Goal: Task Accomplishment & Management: Use online tool/utility

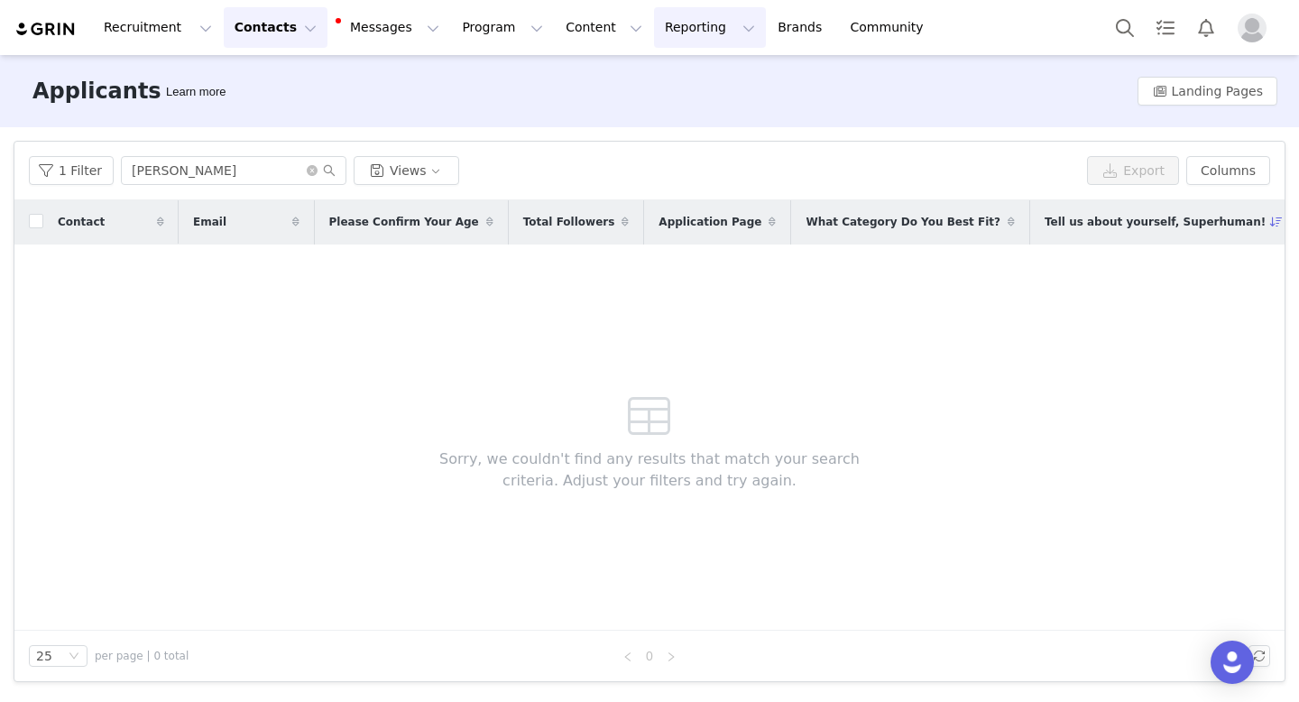
click at [667, 25] on button "Reporting Reporting" at bounding box center [710, 27] width 112 height 41
click at [675, 109] on p "Report Builder" at bounding box center [668, 113] width 90 height 19
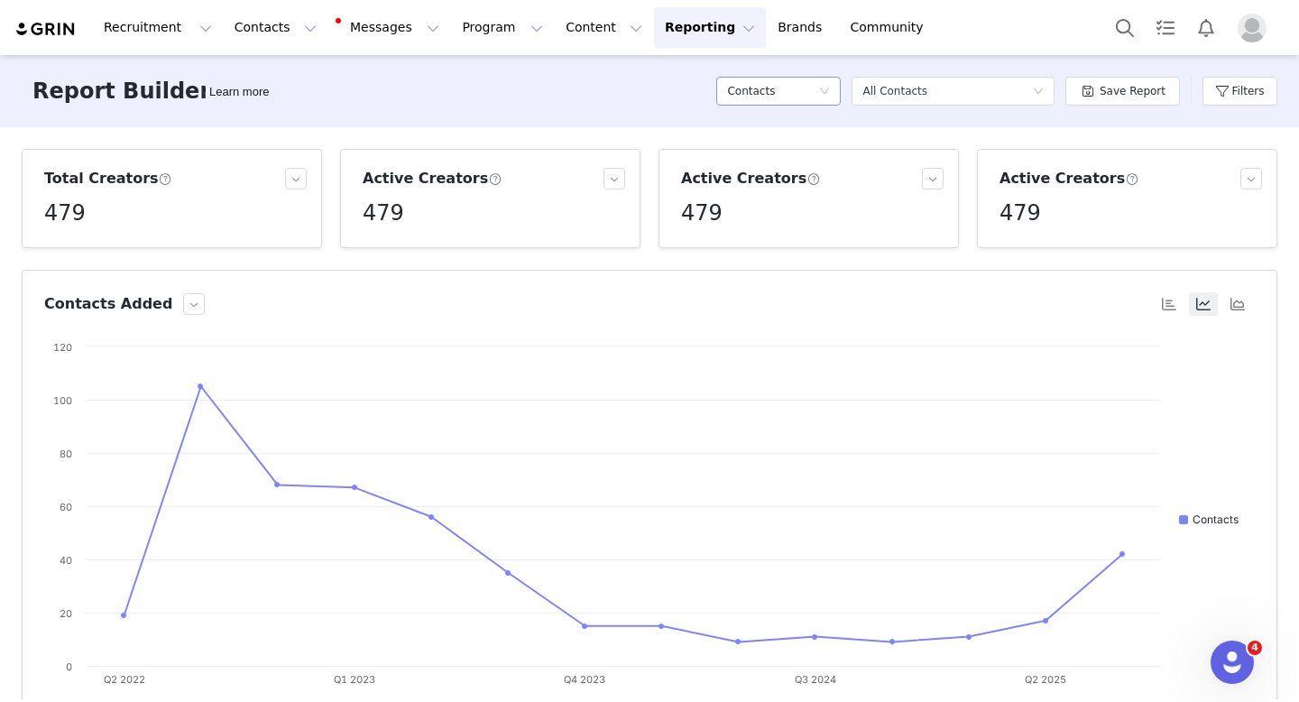
click at [775, 87] on h5 "Contacts" at bounding box center [751, 91] width 48 height 27
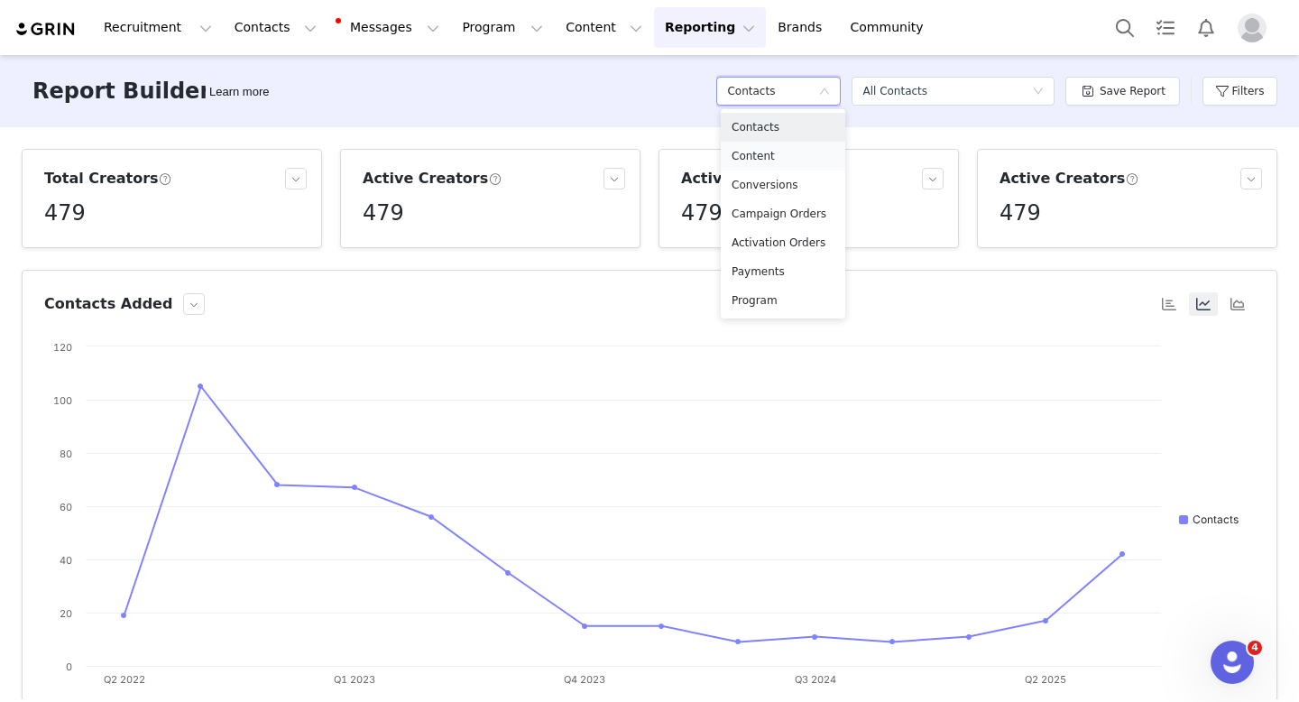
click at [760, 152] on h5 "Content" at bounding box center [782, 156] width 103 height 20
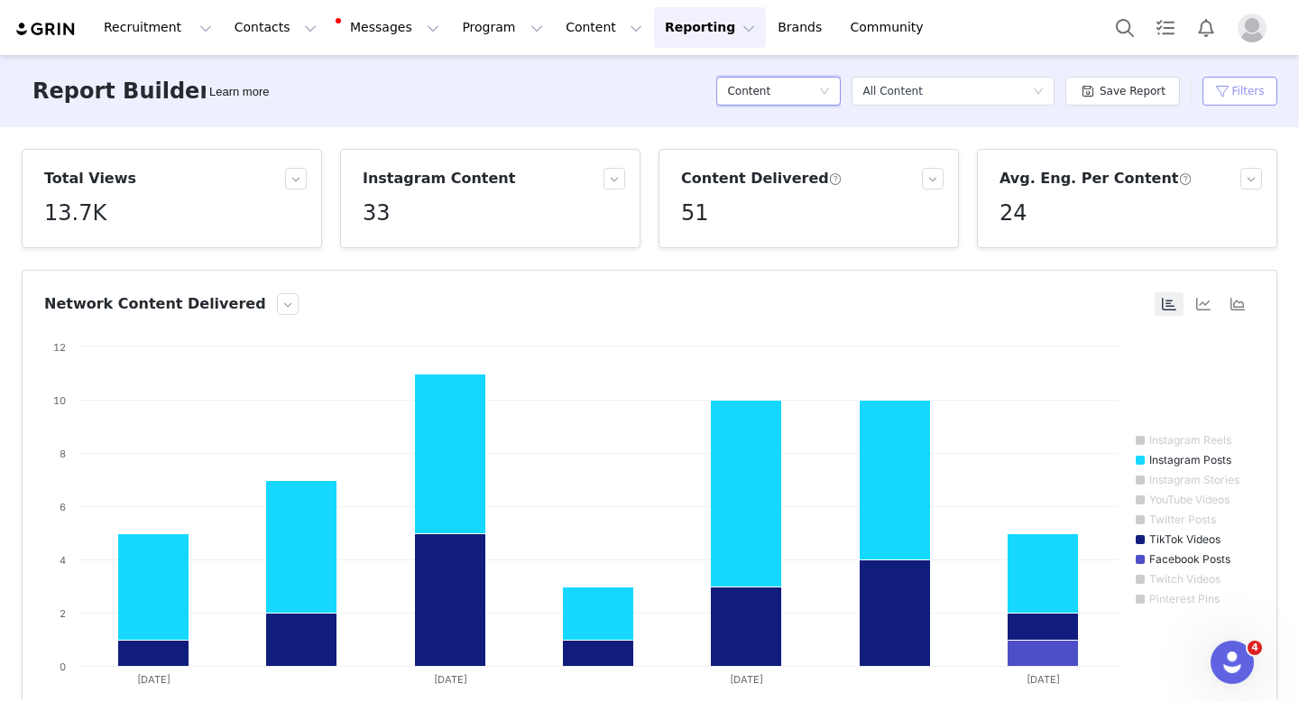
click at [1205, 98] on button "Filters" at bounding box center [1239, 91] width 75 height 29
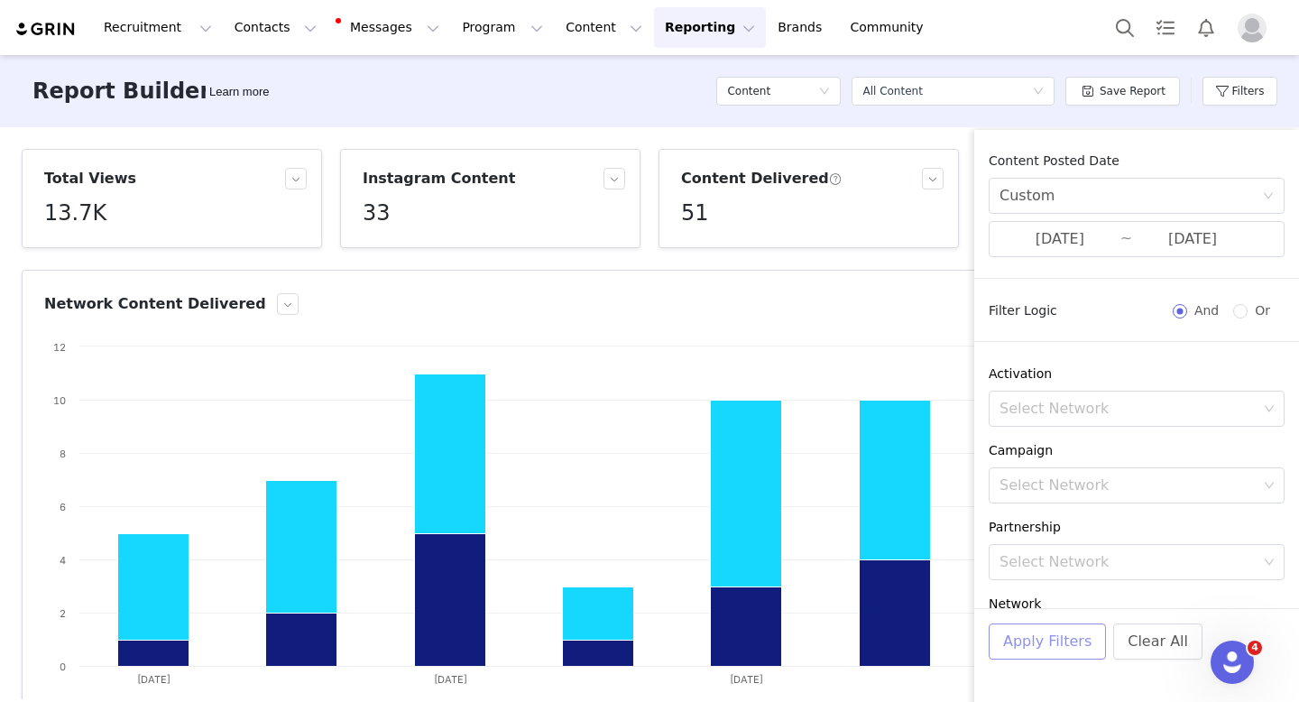
click at [1060, 639] on button "Apply Filters" at bounding box center [1047, 641] width 117 height 36
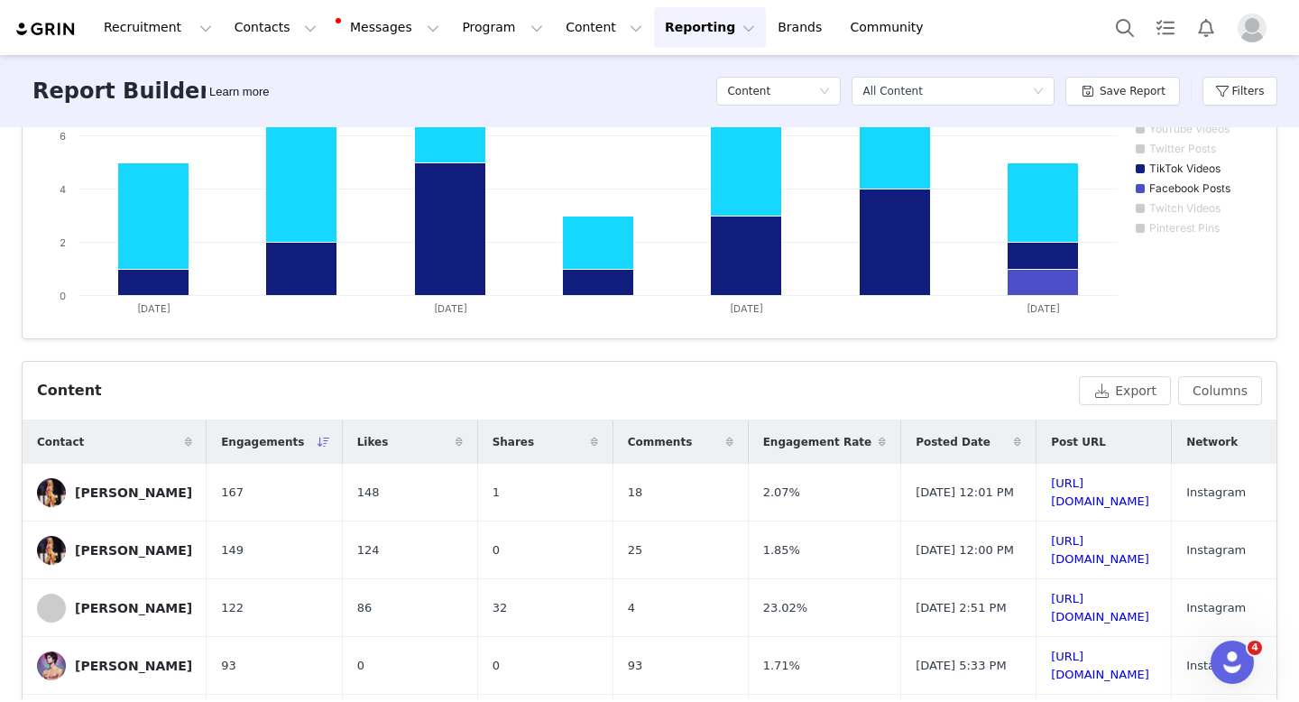
scroll to position [522, 0]
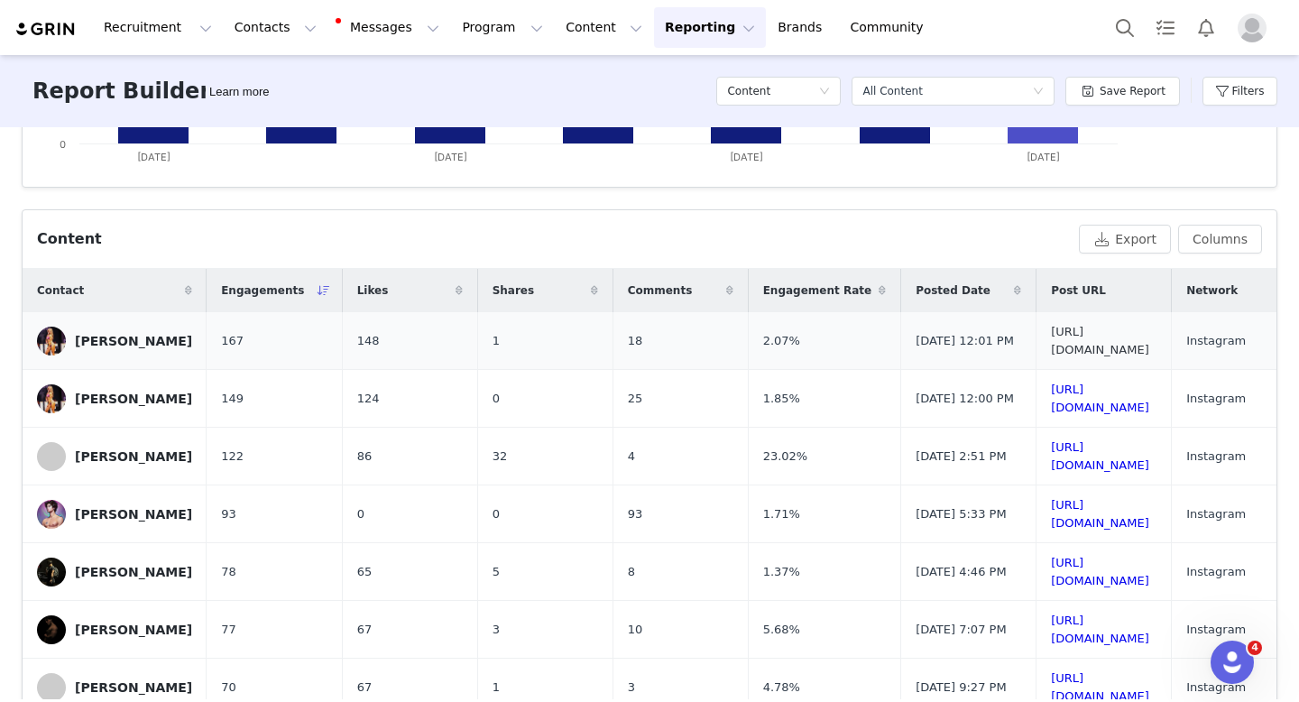
click at [1149, 339] on link "[URL][DOMAIN_NAME]" at bounding box center [1100, 341] width 98 height 32
click at [1121, 397] on link "[URL][DOMAIN_NAME]" at bounding box center [1100, 398] width 98 height 32
click at [1076, 453] on link "[URL][DOMAIN_NAME]" at bounding box center [1100, 456] width 98 height 32
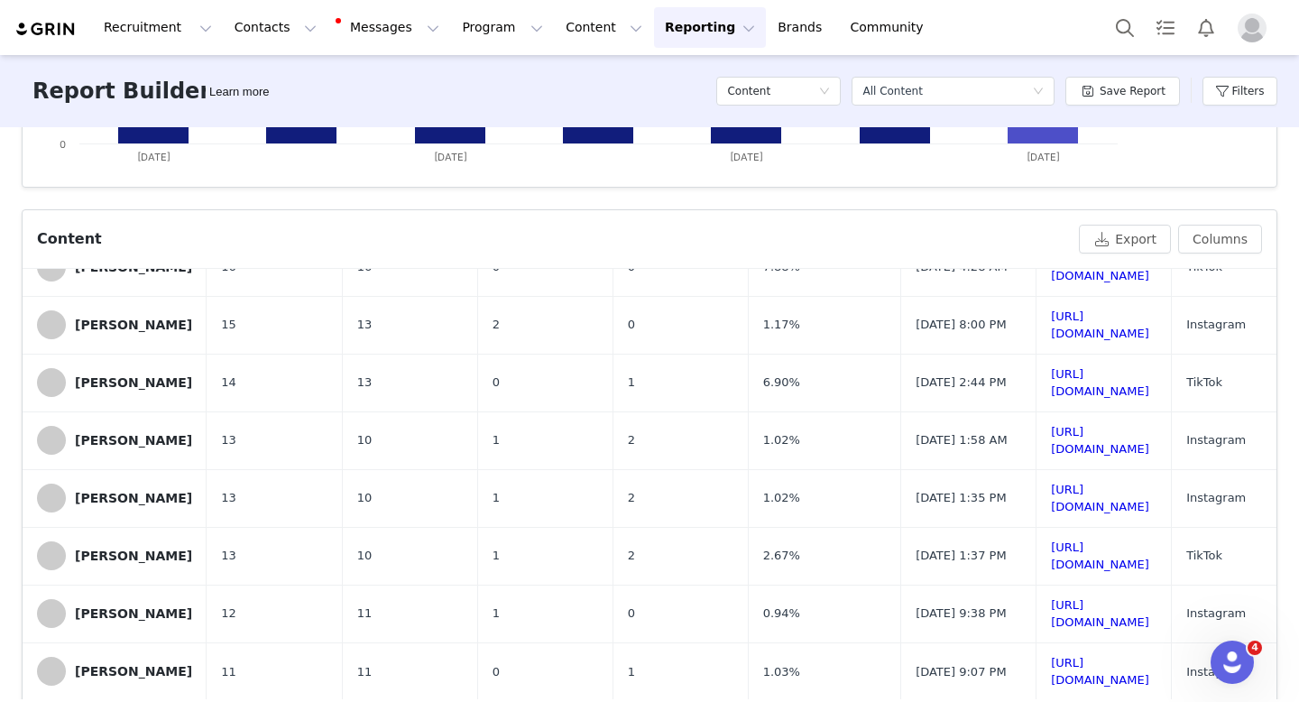
scroll to position [597, 0]
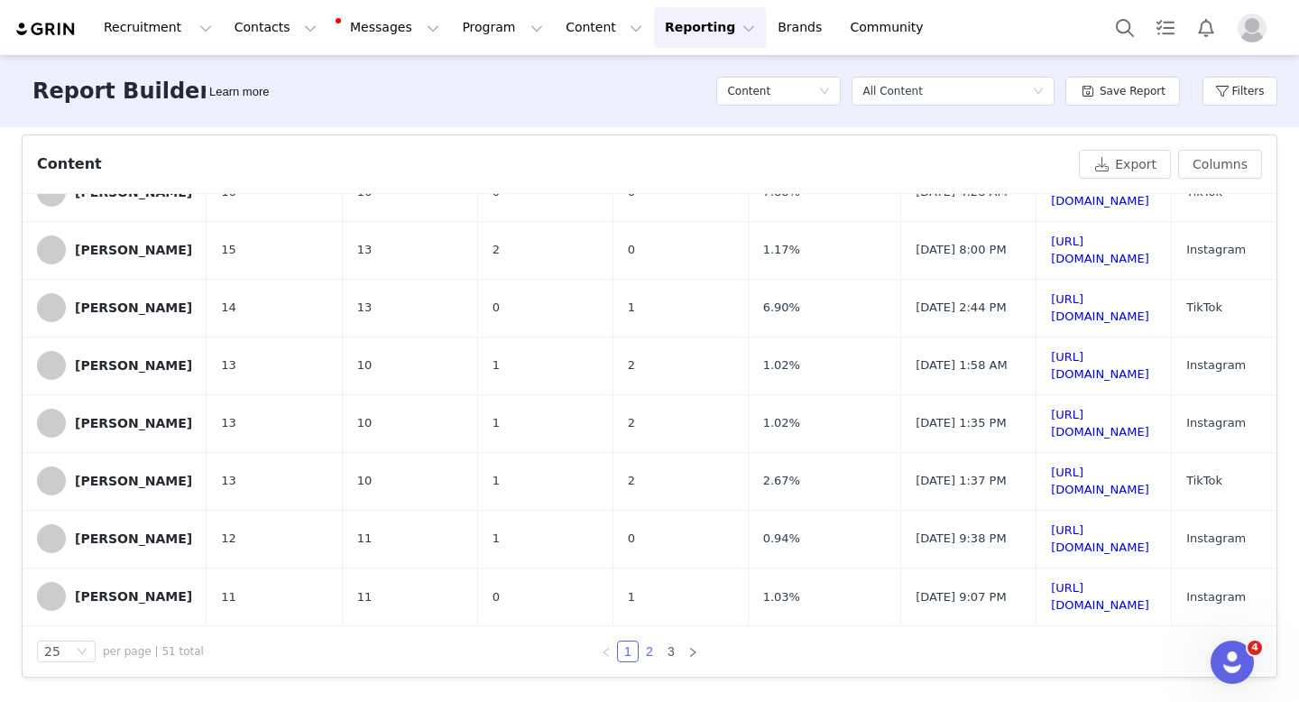
click at [648, 648] on link "2" at bounding box center [649, 651] width 20 height 20
click at [662, 649] on link "3" at bounding box center [671, 651] width 20 height 20
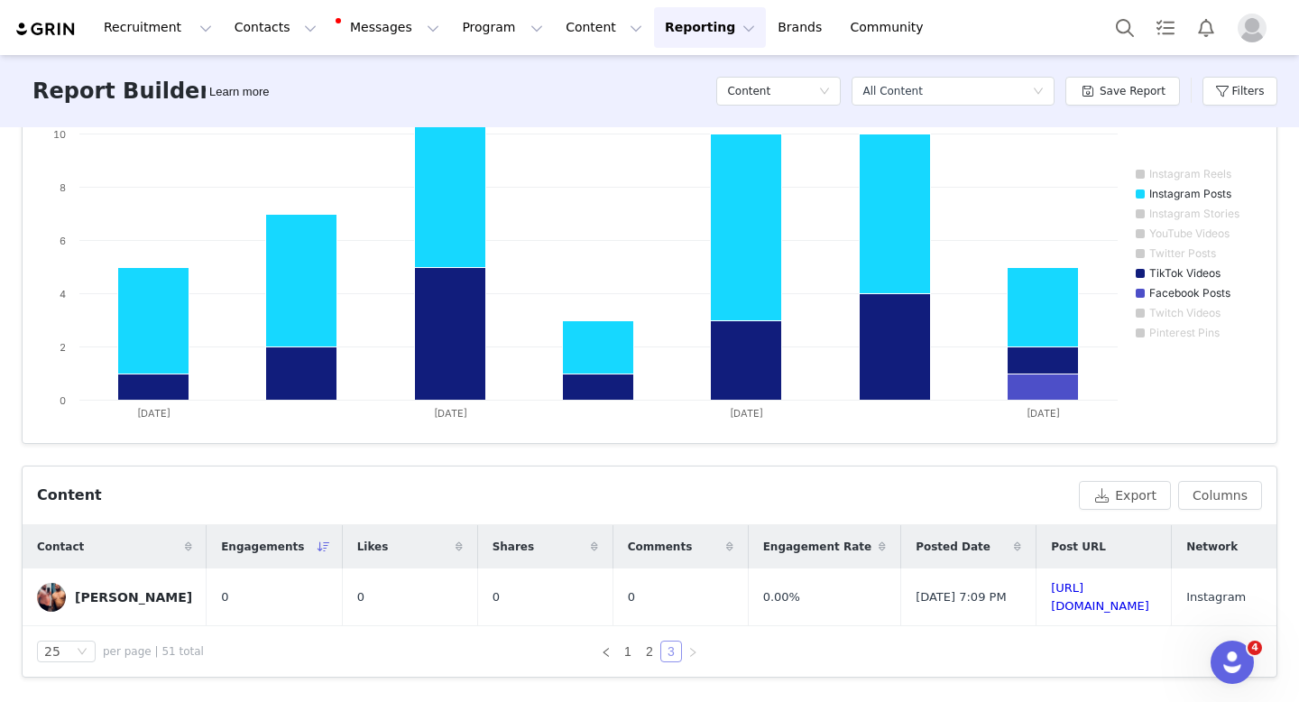
scroll to position [280, 0]
click at [618, 645] on link "1" at bounding box center [628, 651] width 20 height 20
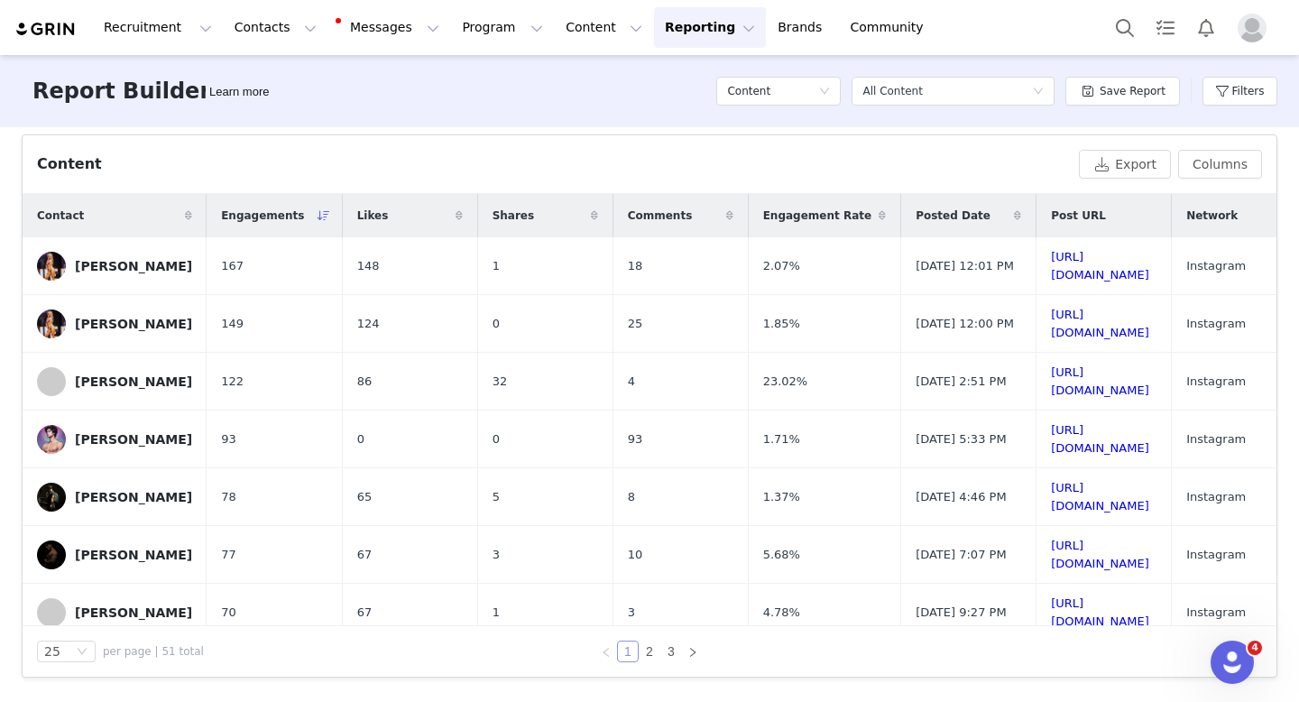
scroll to position [0, 0]
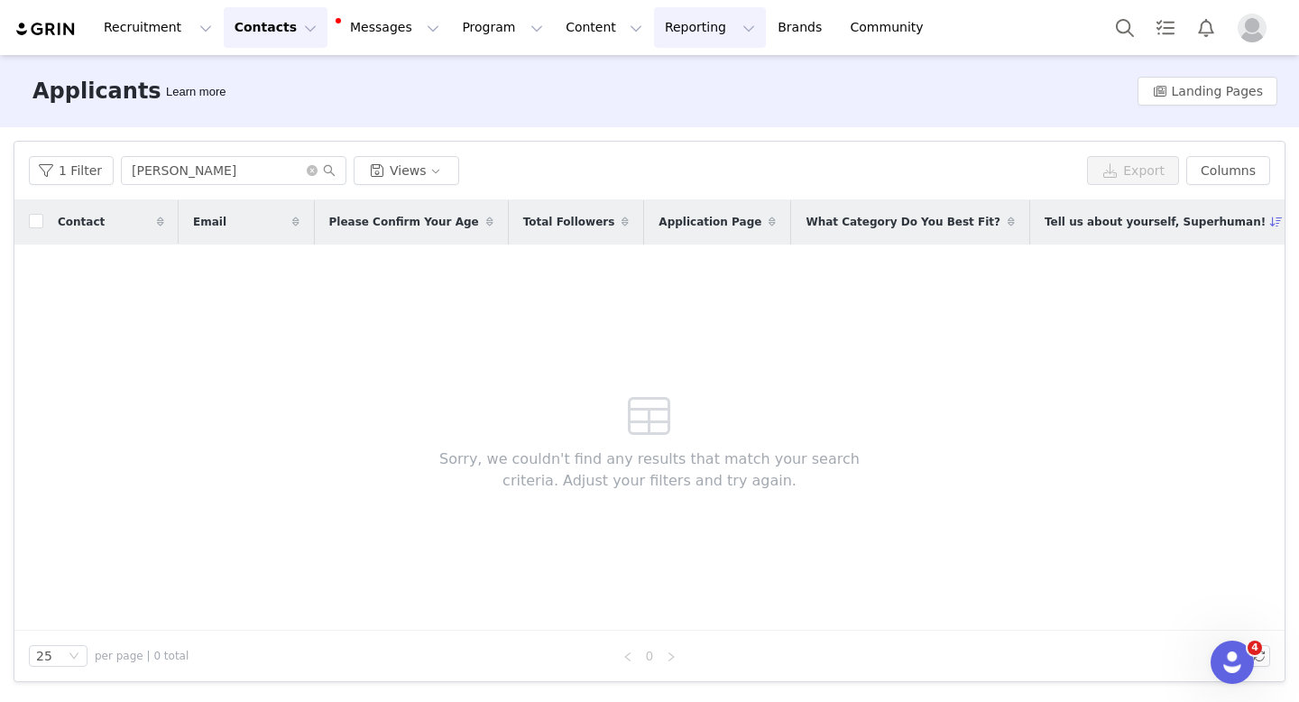
click at [654, 33] on button "Reporting Reporting" at bounding box center [710, 27] width 112 height 41
click at [652, 106] on p "Report Builder" at bounding box center [668, 113] width 90 height 19
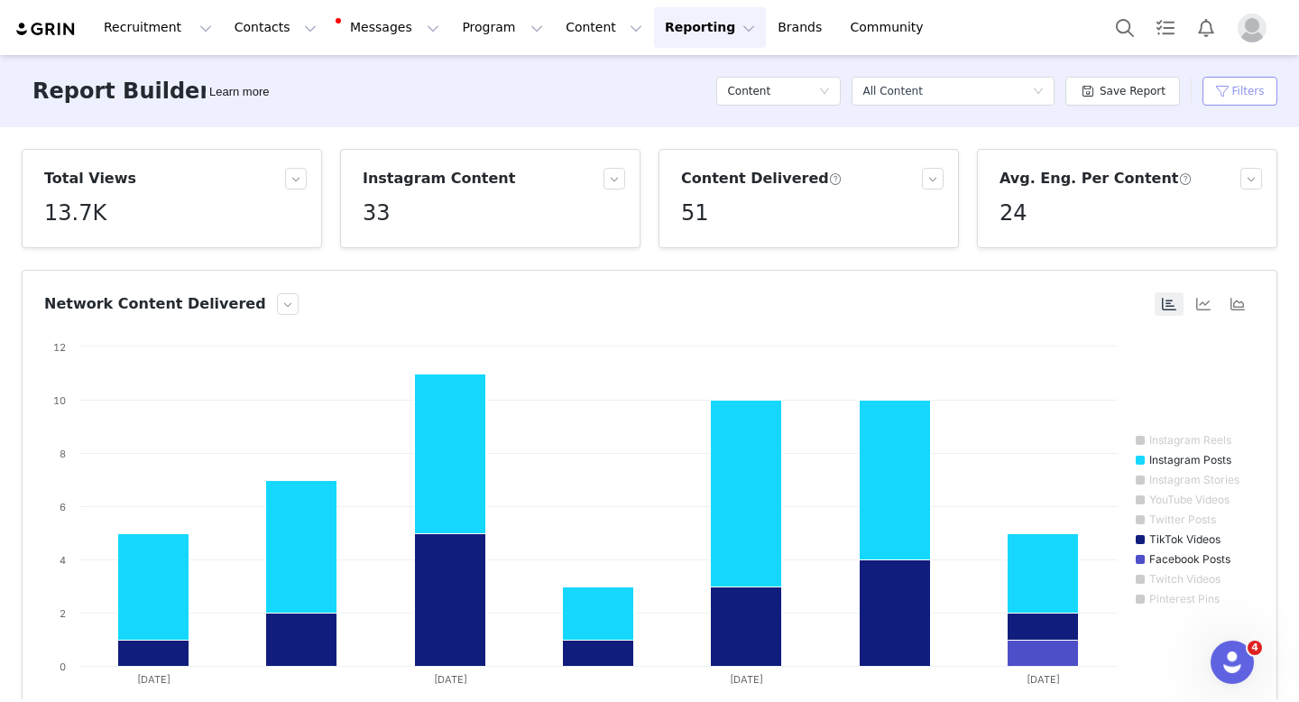
click at [1226, 92] on button "Filters" at bounding box center [1239, 91] width 75 height 29
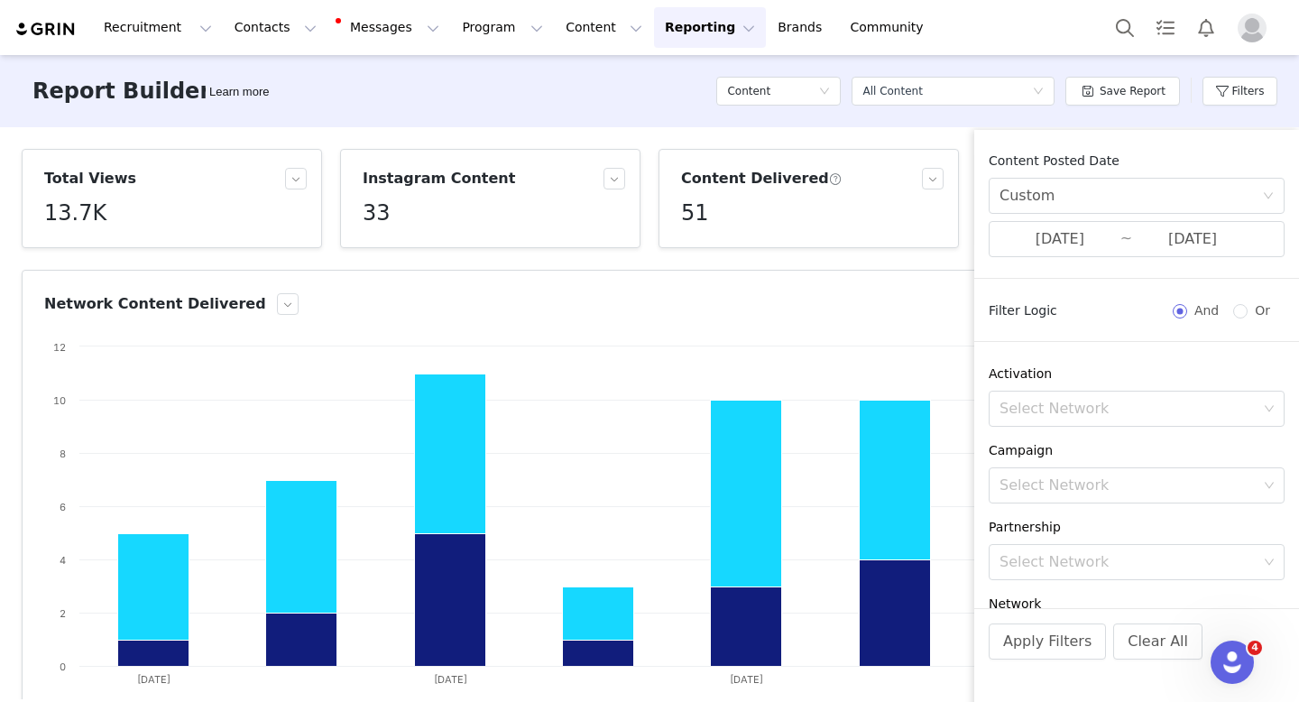
scroll to position [198, 0]
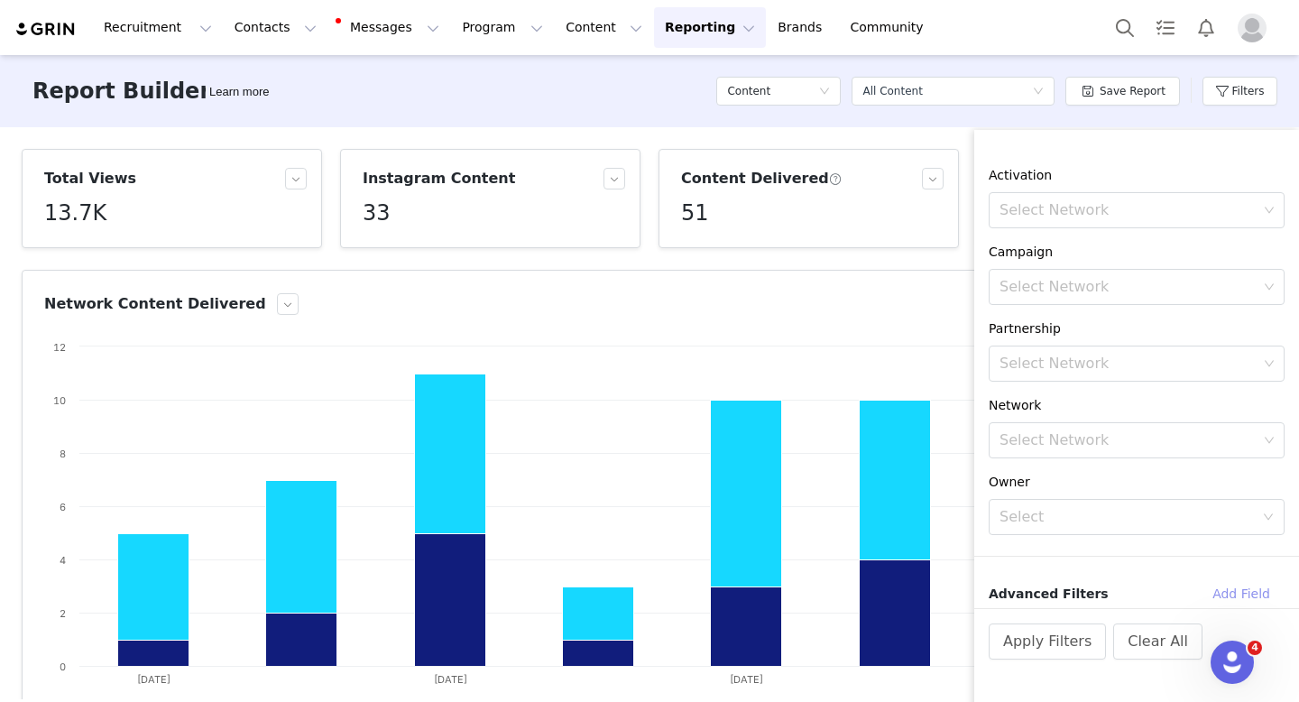
click at [1219, 593] on button "Add Field" at bounding box center [1241, 593] width 87 height 29
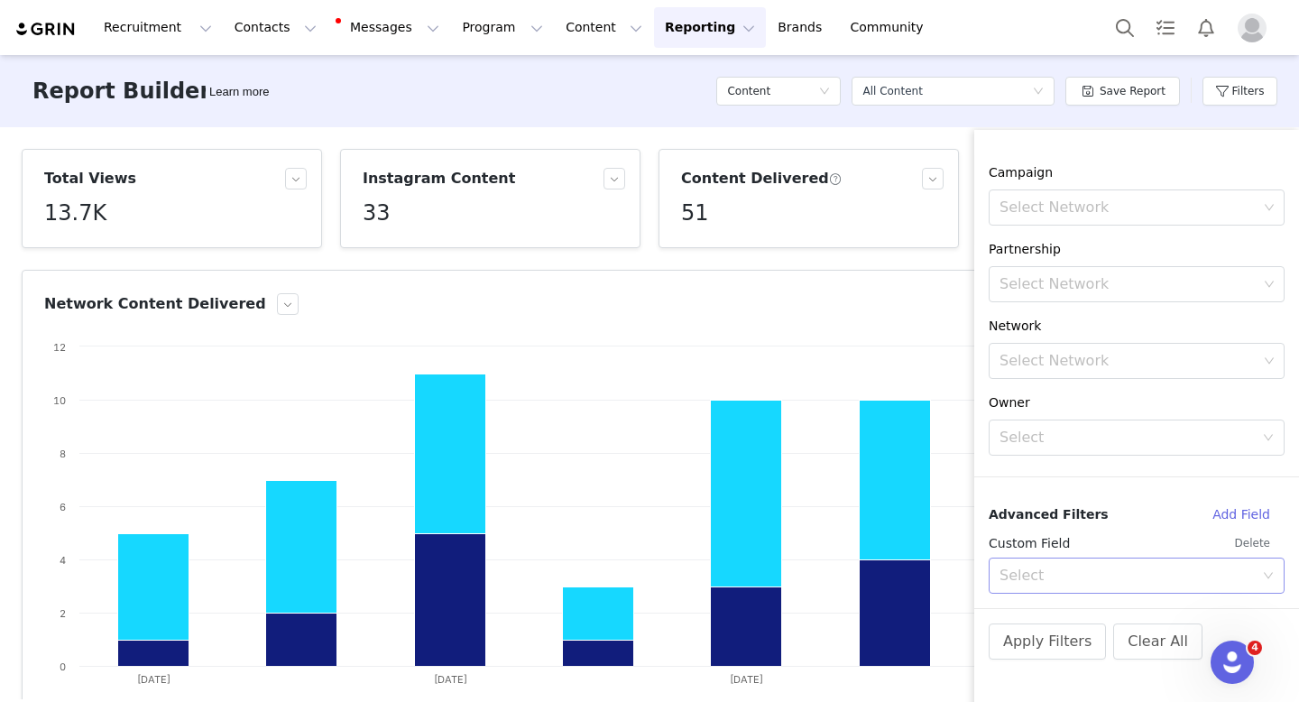
click at [1192, 579] on div "Select" at bounding box center [1126, 575] width 254 height 18
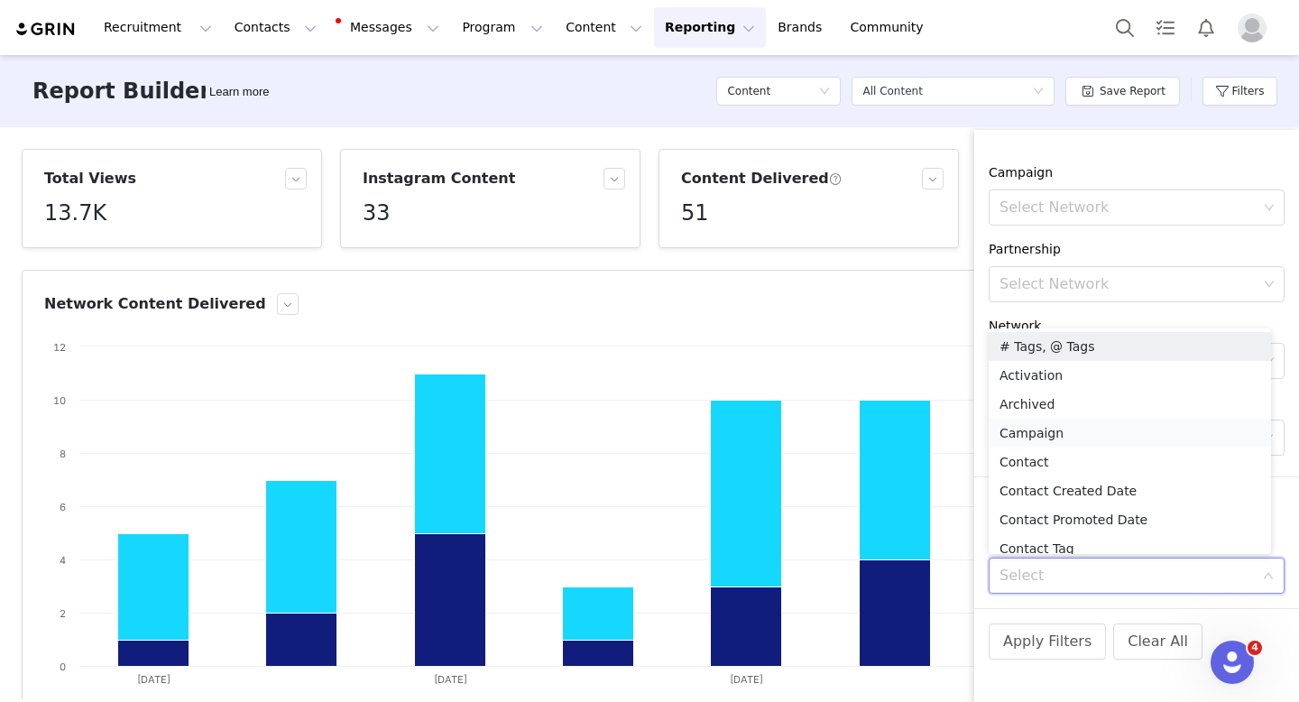
scroll to position [9, 0]
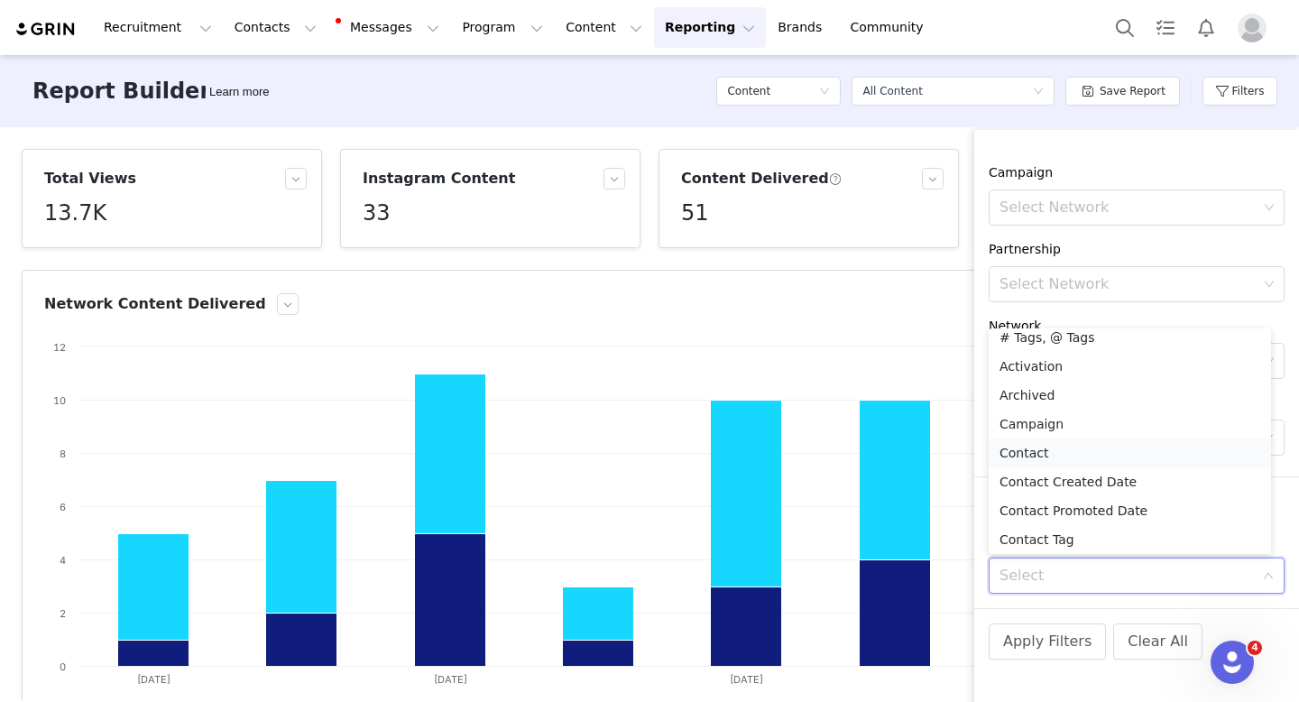
click at [1078, 447] on li "Contact" at bounding box center [1130, 452] width 282 height 29
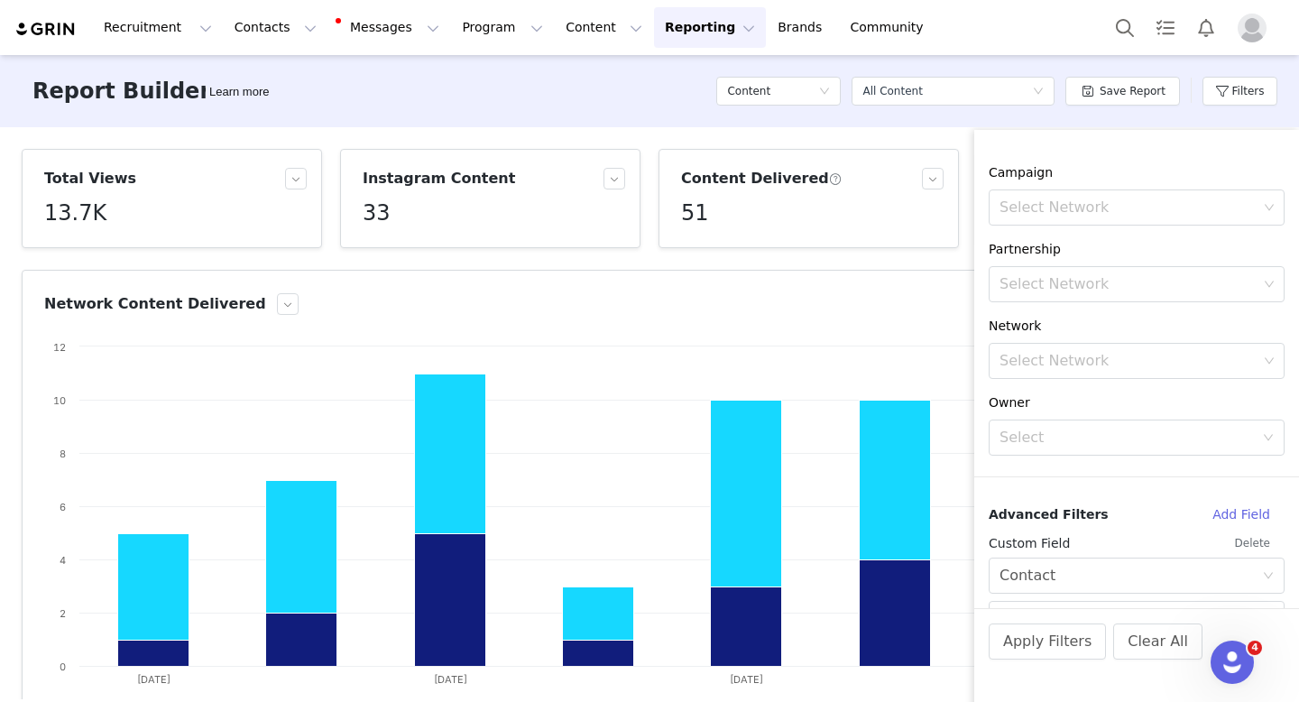
scroll to position [364, 0]
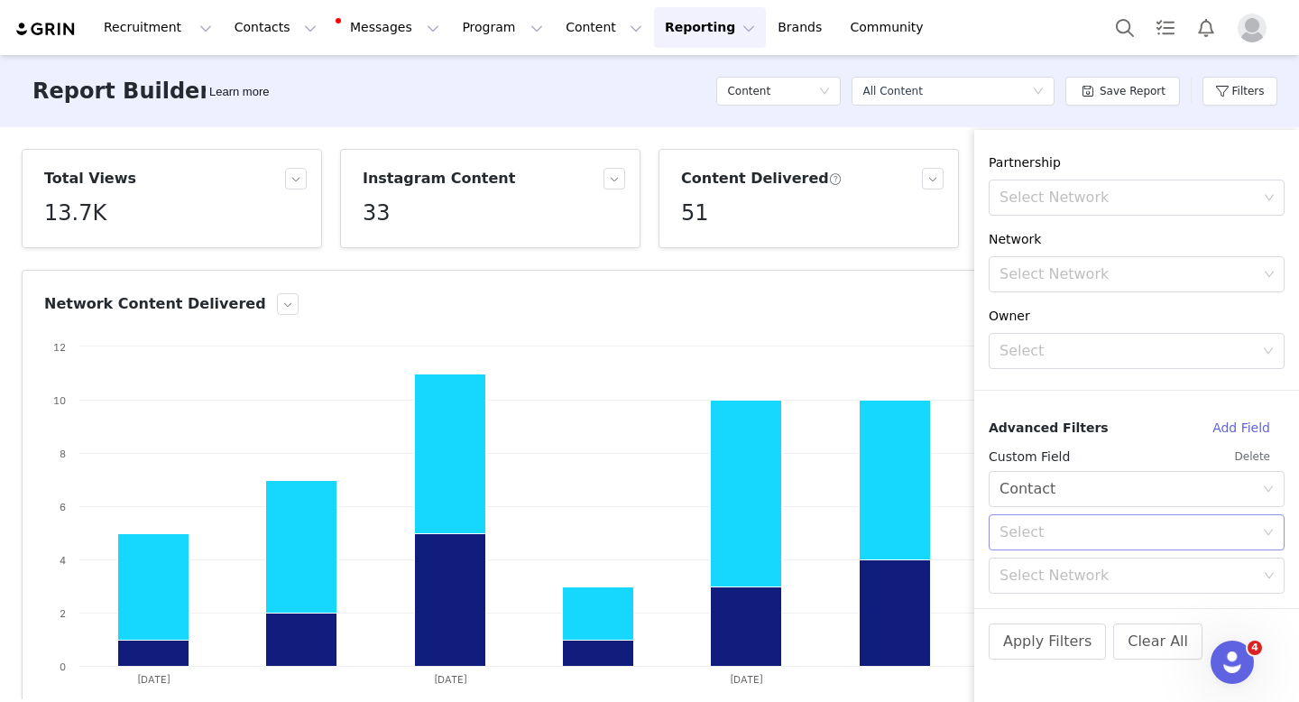
click at [1108, 541] on div "Select" at bounding box center [1130, 532] width 262 height 34
click at [1087, 572] on li "In" at bounding box center [1130, 571] width 282 height 29
click at [1064, 578] on div "Select Network" at bounding box center [1128, 575] width 258 height 18
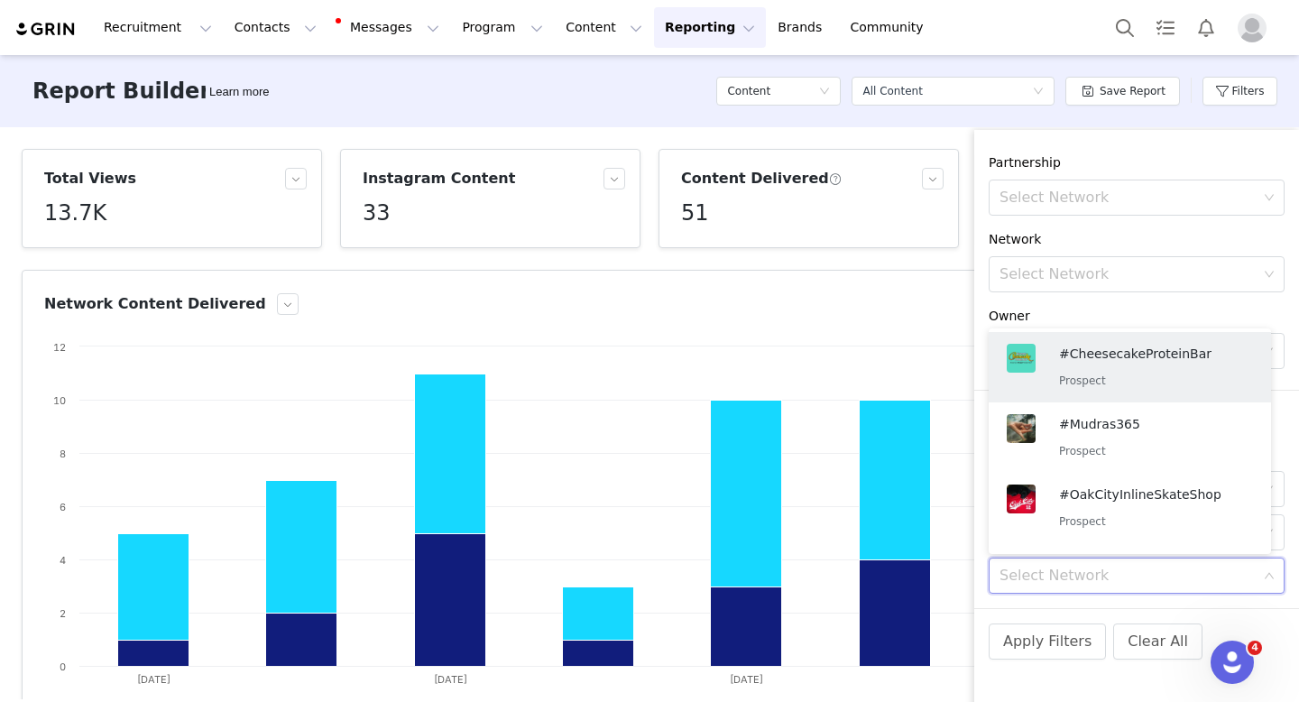
paste input "Savannah Hondl"
type input "Savannah"
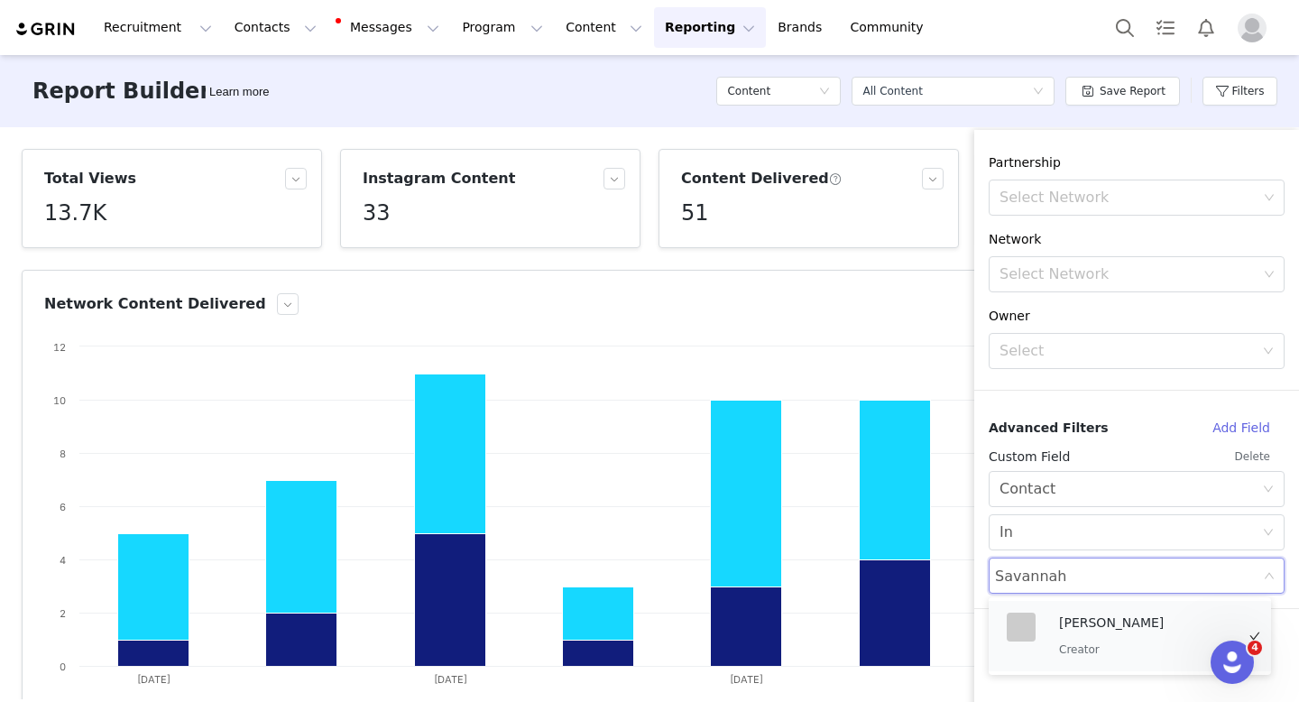
click at [1086, 628] on p "Savannah Hondl" at bounding box center [1147, 622] width 176 height 20
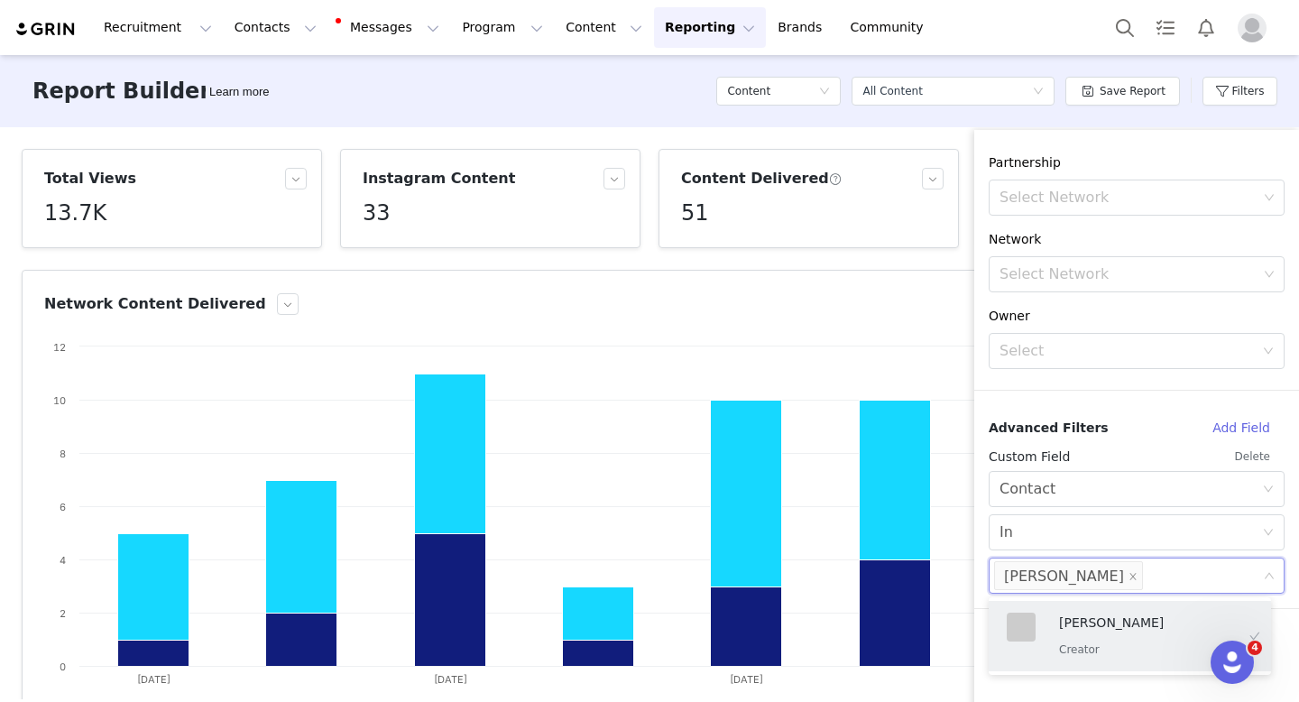
click at [1116, 402] on div "Content Posted Date Custom 09/22/2025 ~ 09/28/2025 Filter Logic And Or Activati…" at bounding box center [1136, 380] width 325 height 456
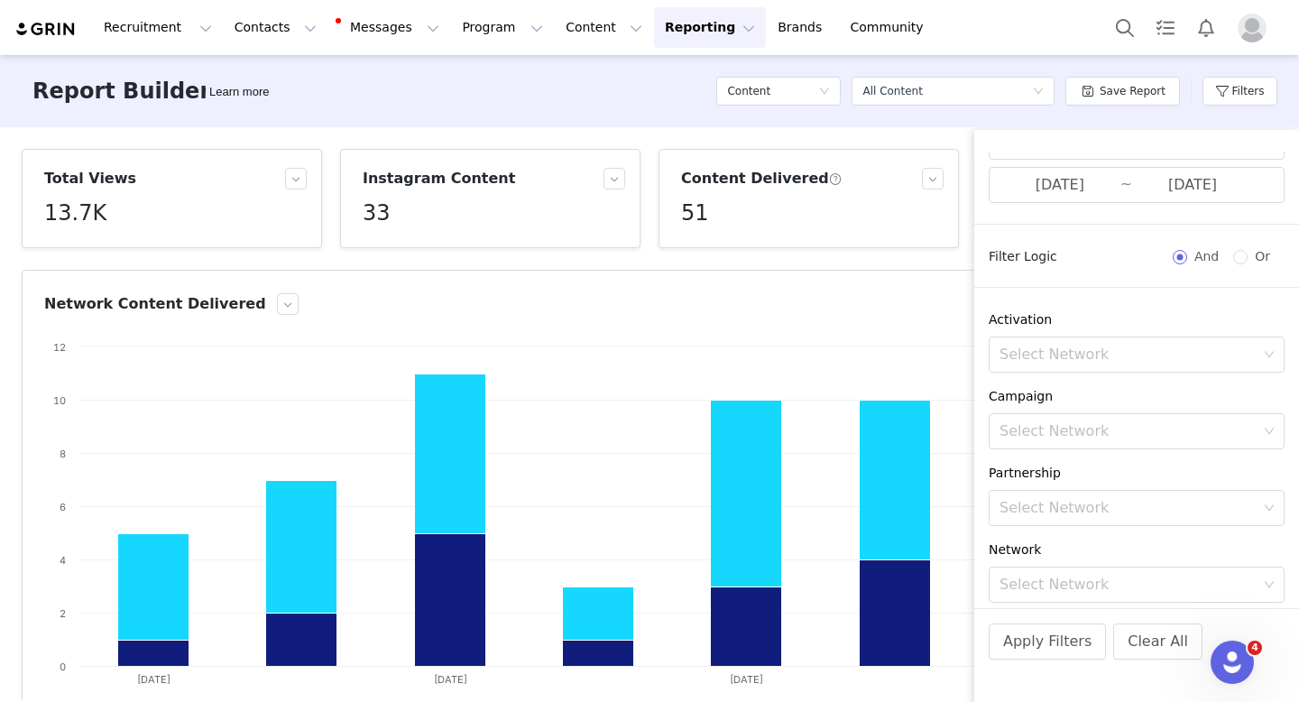
scroll to position [0, 0]
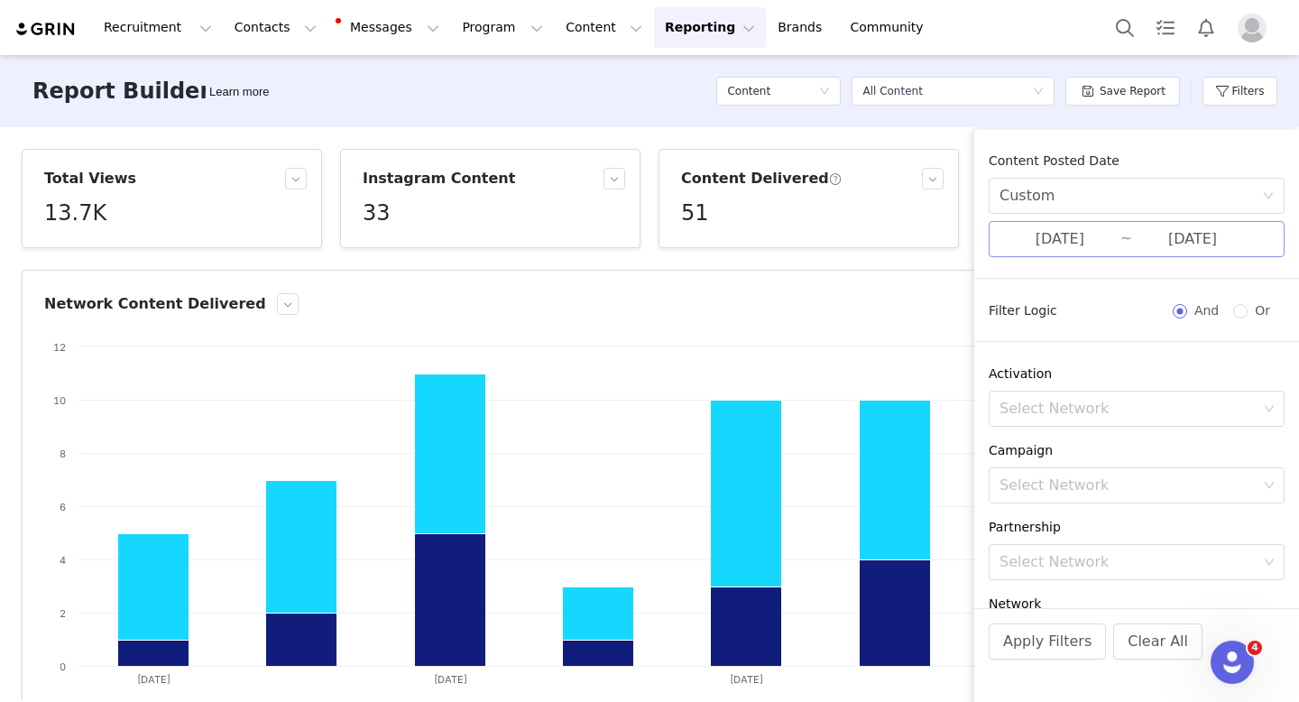
click at [1054, 246] on input "[DATE]" at bounding box center [1059, 238] width 121 height 23
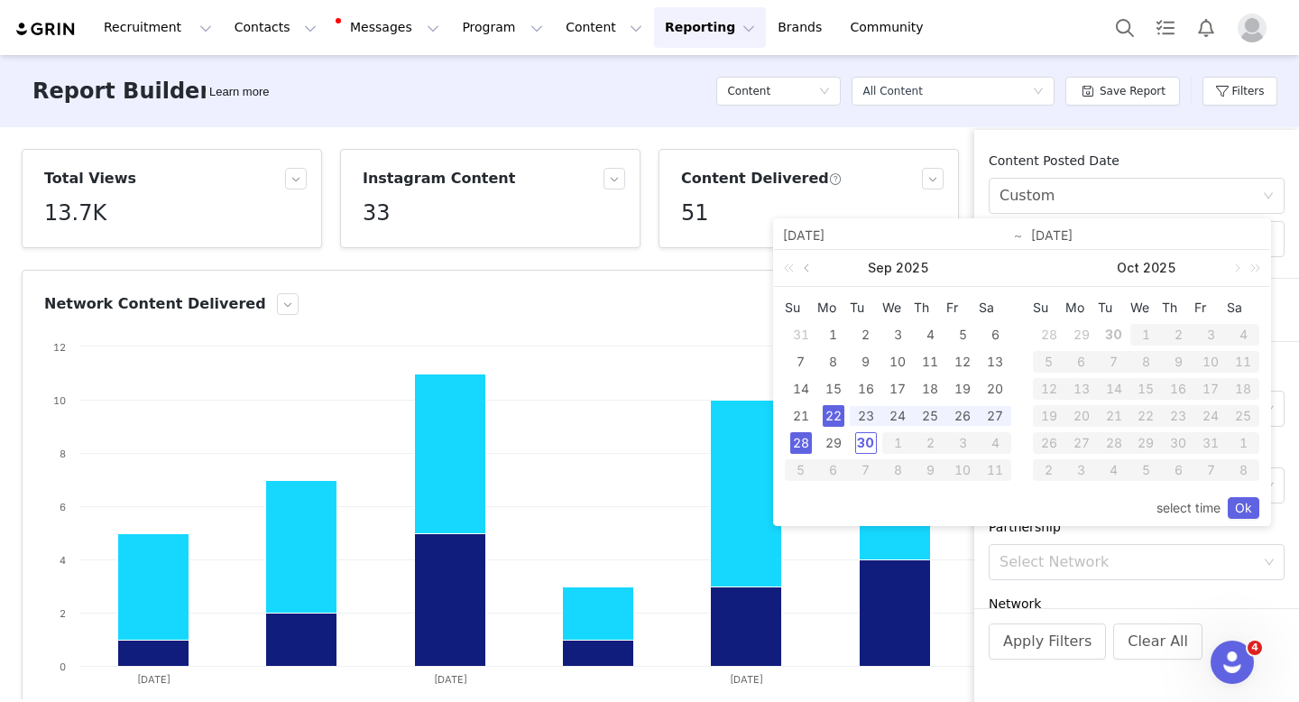
click at [801, 268] on link at bounding box center [808, 268] width 16 height 36
click at [804, 269] on link at bounding box center [808, 268] width 16 height 36
click at [874, 333] on div "1" at bounding box center [866, 335] width 22 height 22
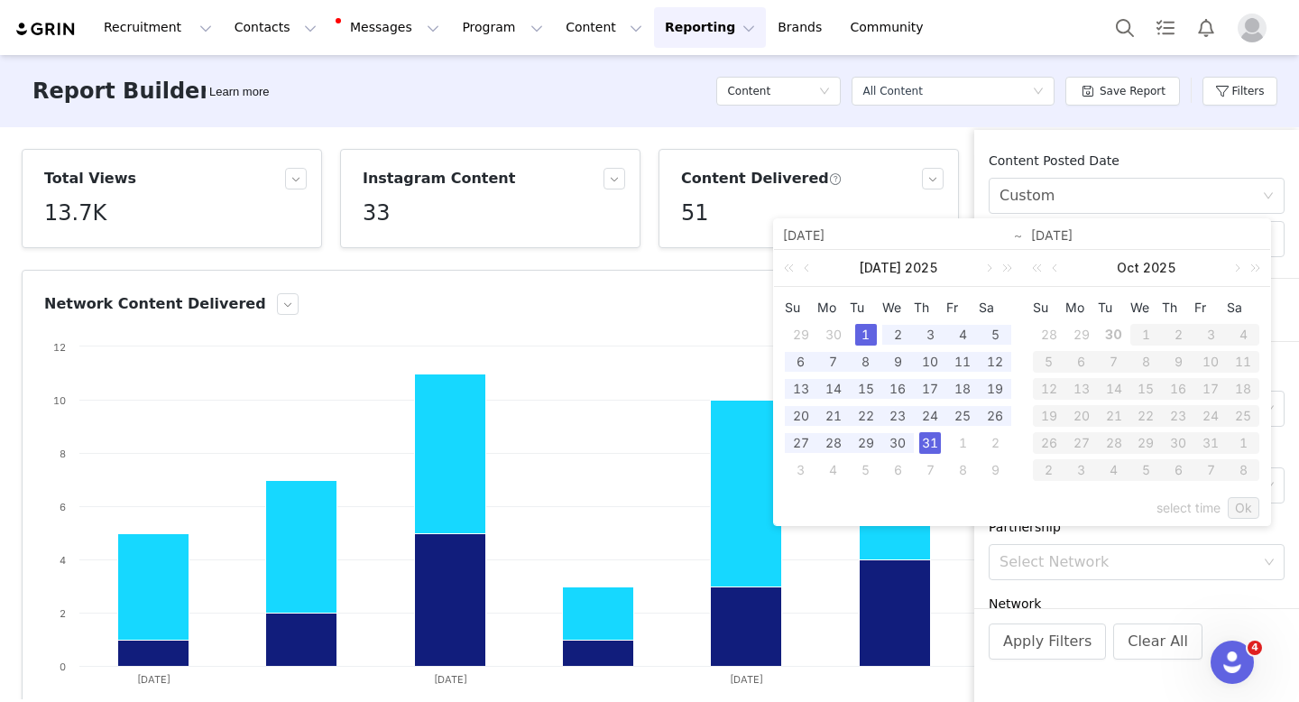
click at [929, 440] on div "31" at bounding box center [930, 443] width 22 height 22
type input "07/01/2025"
type input "07/31/2025"
type input "07/01/2025"
type input "07/31/2025"
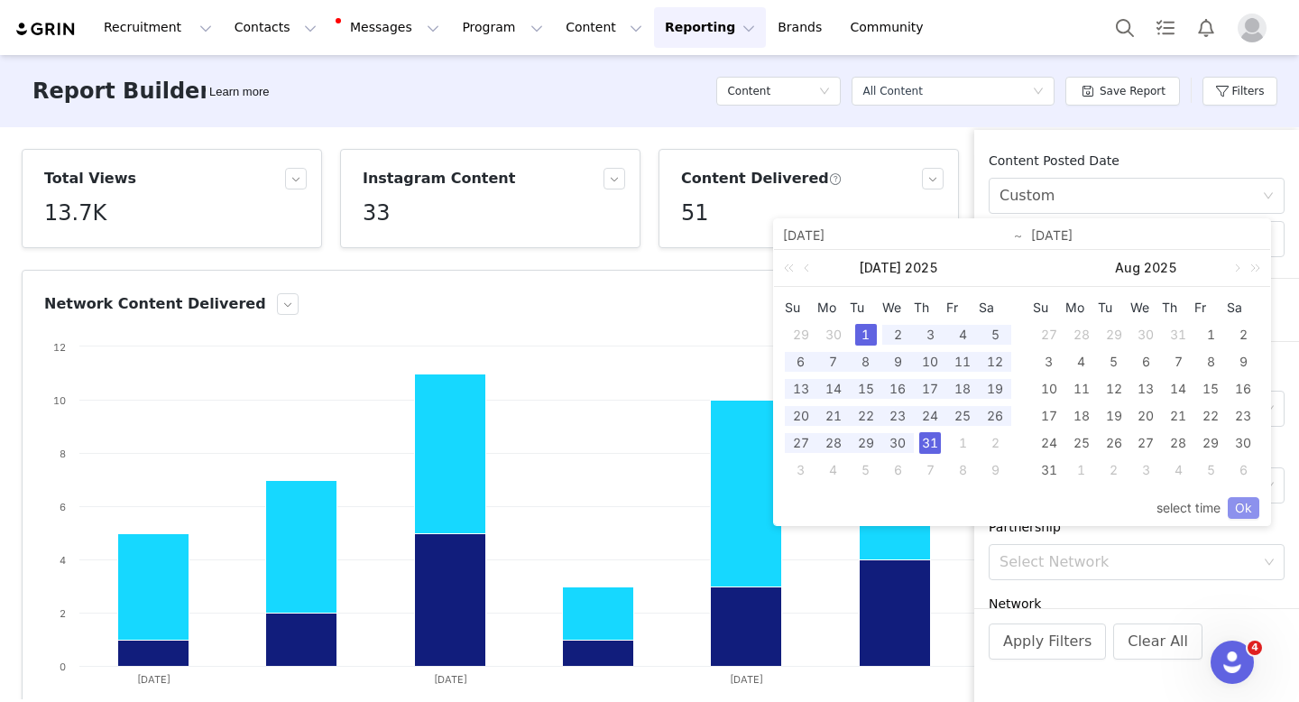
click at [1244, 505] on link "Ok" at bounding box center [1244, 508] width 32 height 22
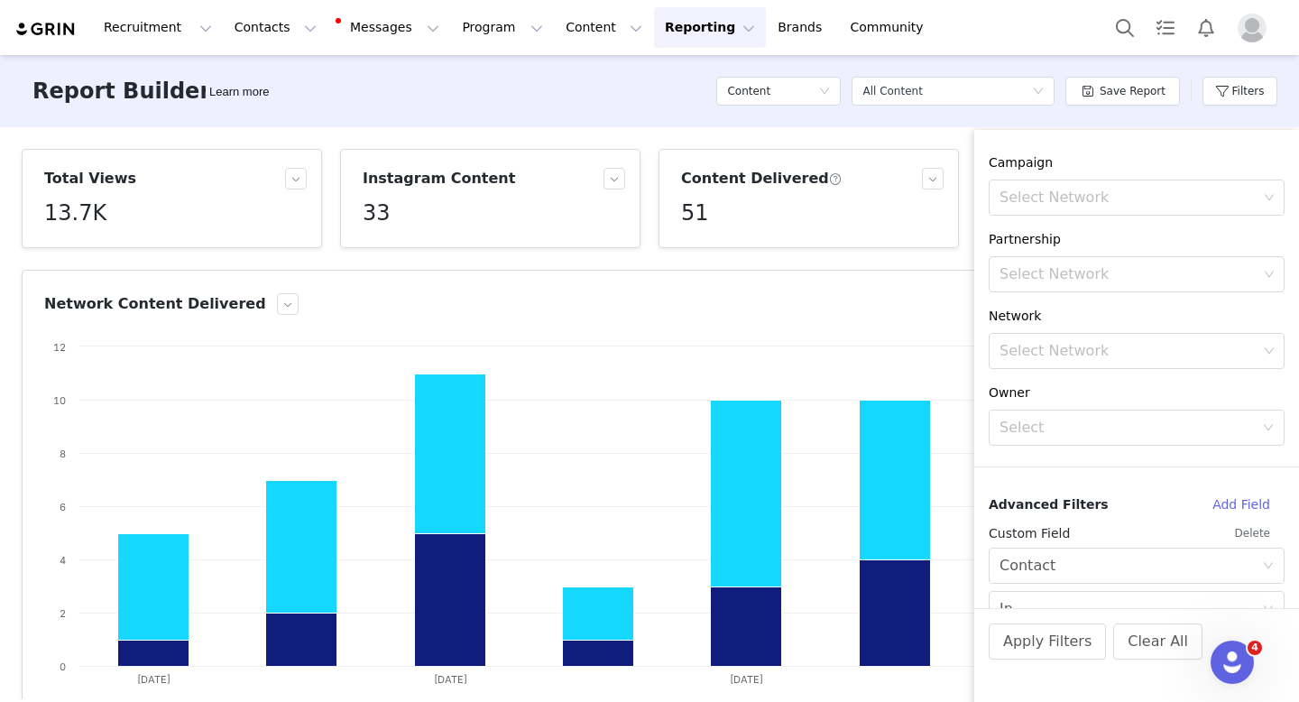
scroll to position [356, 0]
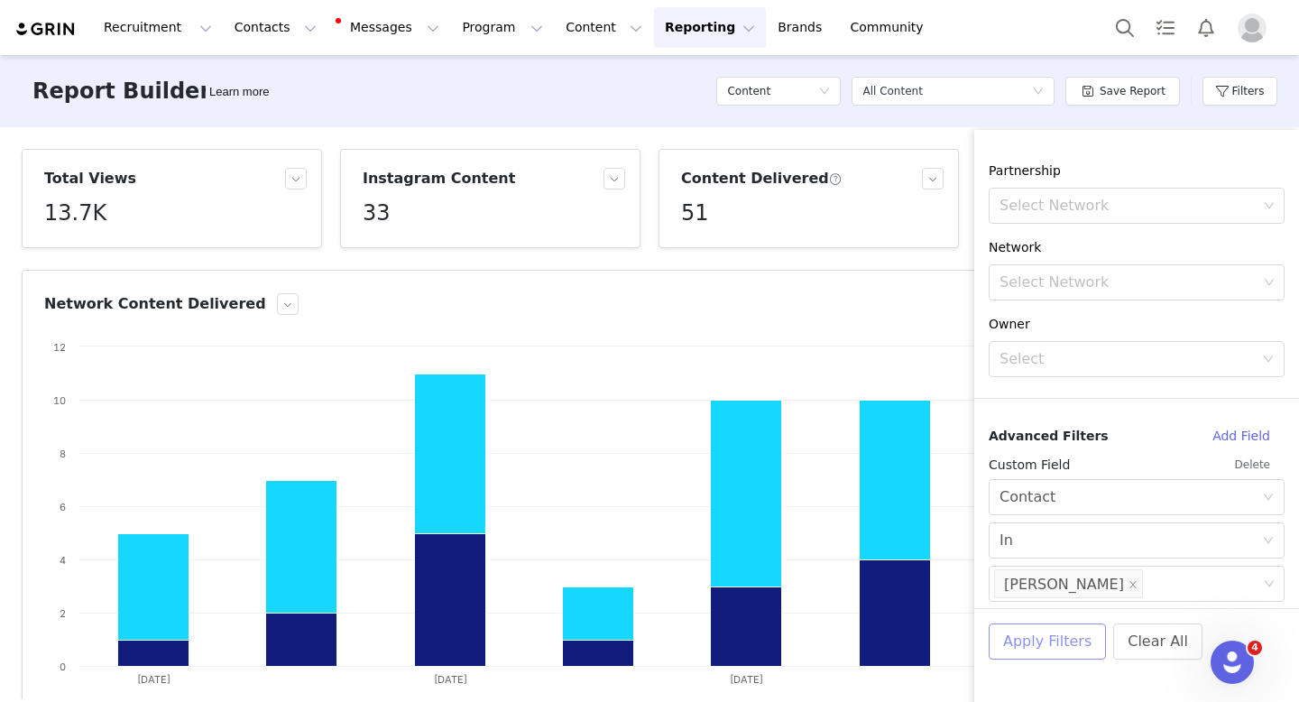
click at [1059, 640] on button "Apply Filters" at bounding box center [1047, 641] width 117 height 36
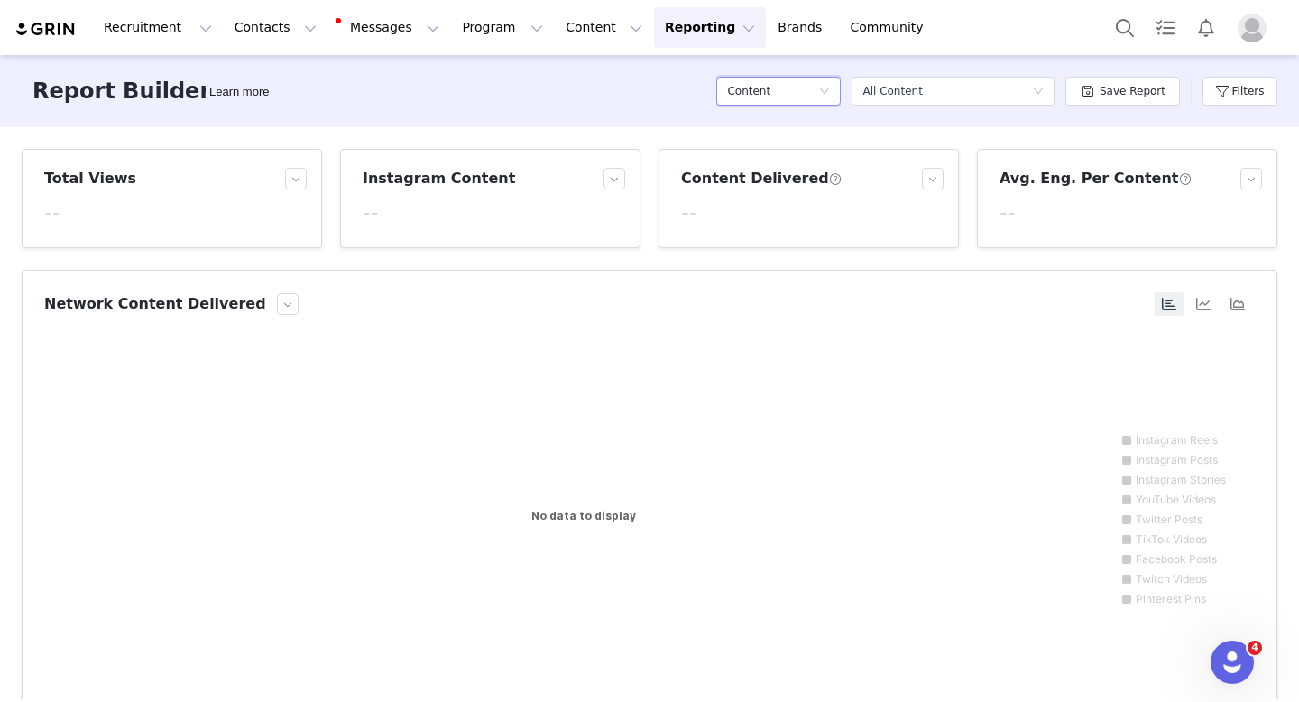
click at [786, 93] on div "Content" at bounding box center [772, 91] width 91 height 27
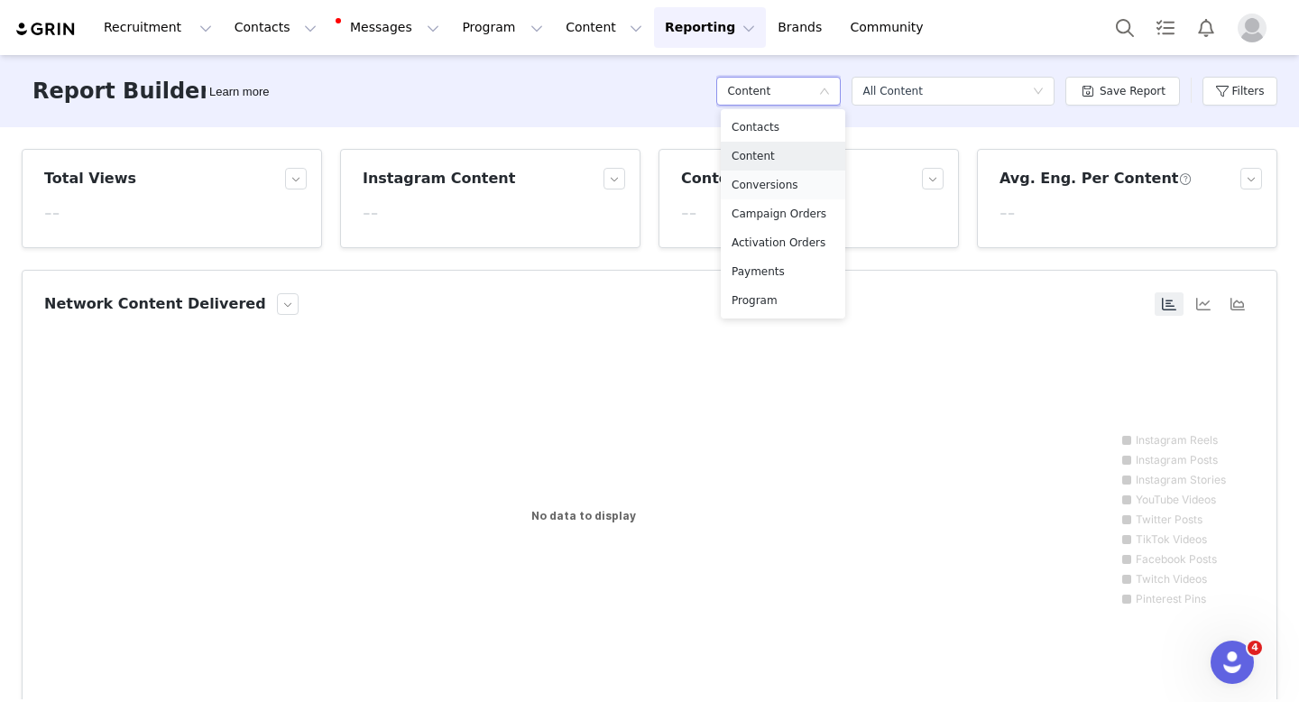
click at [785, 189] on h5 "Conversions" at bounding box center [782, 185] width 103 height 20
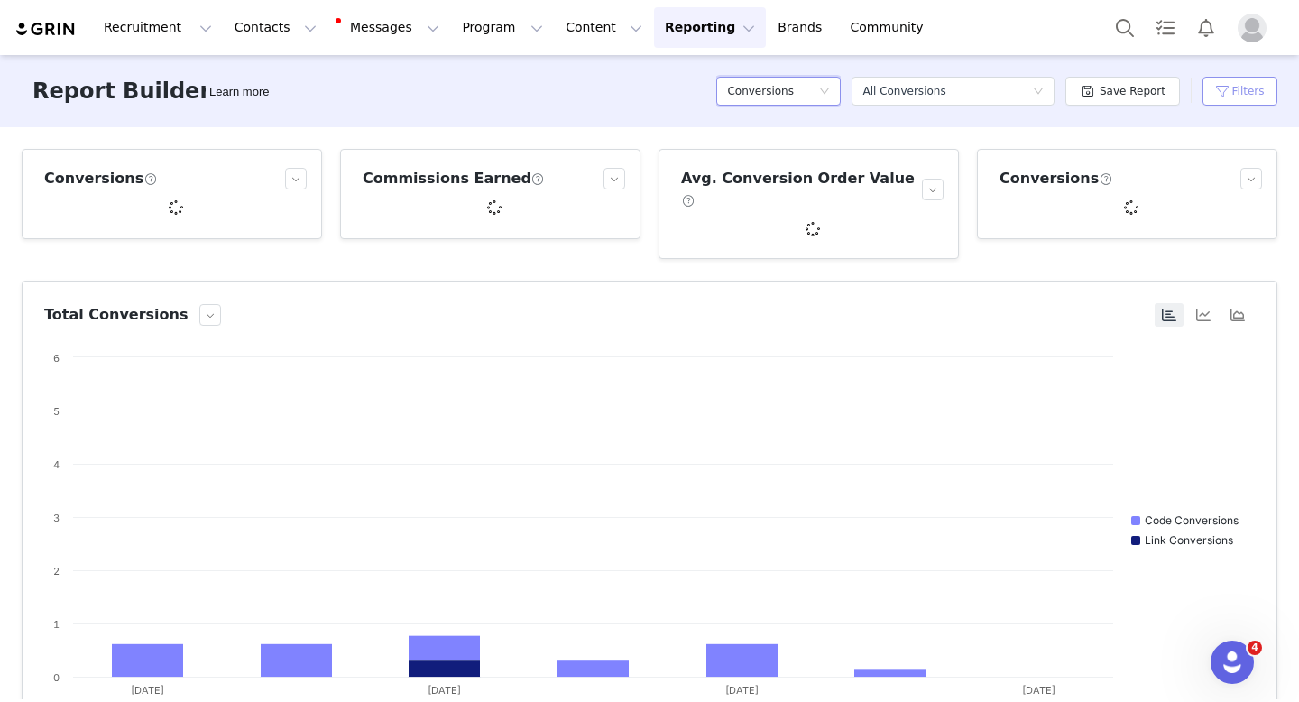
click at [1240, 94] on button "Filters" at bounding box center [1239, 91] width 75 height 29
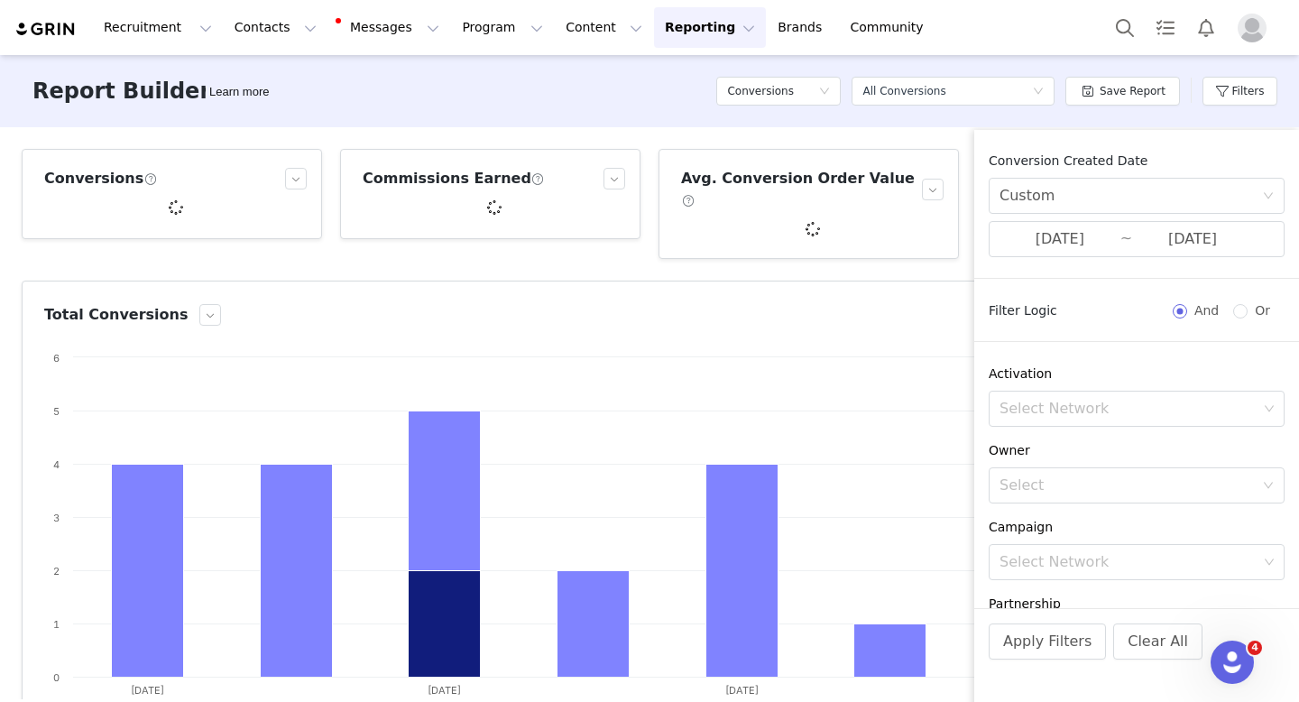
scroll to position [198, 0]
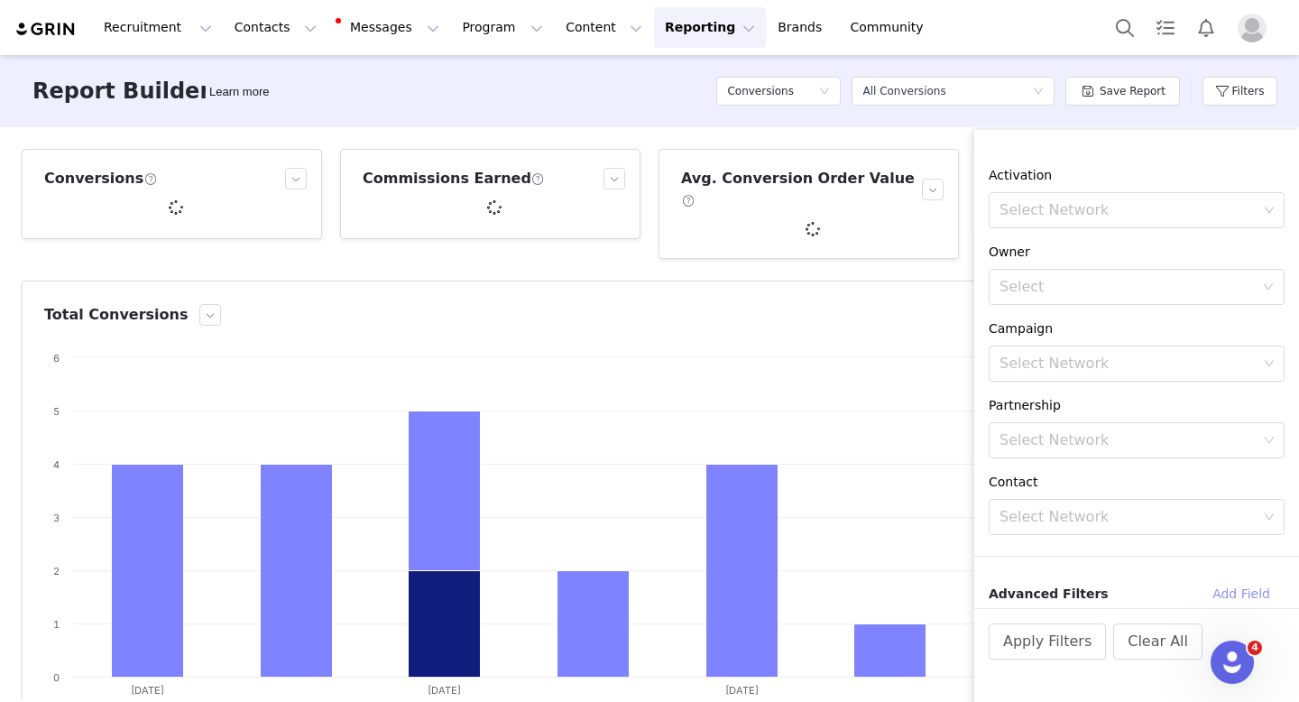
click at [1221, 595] on button "Add Field" at bounding box center [1241, 593] width 87 height 29
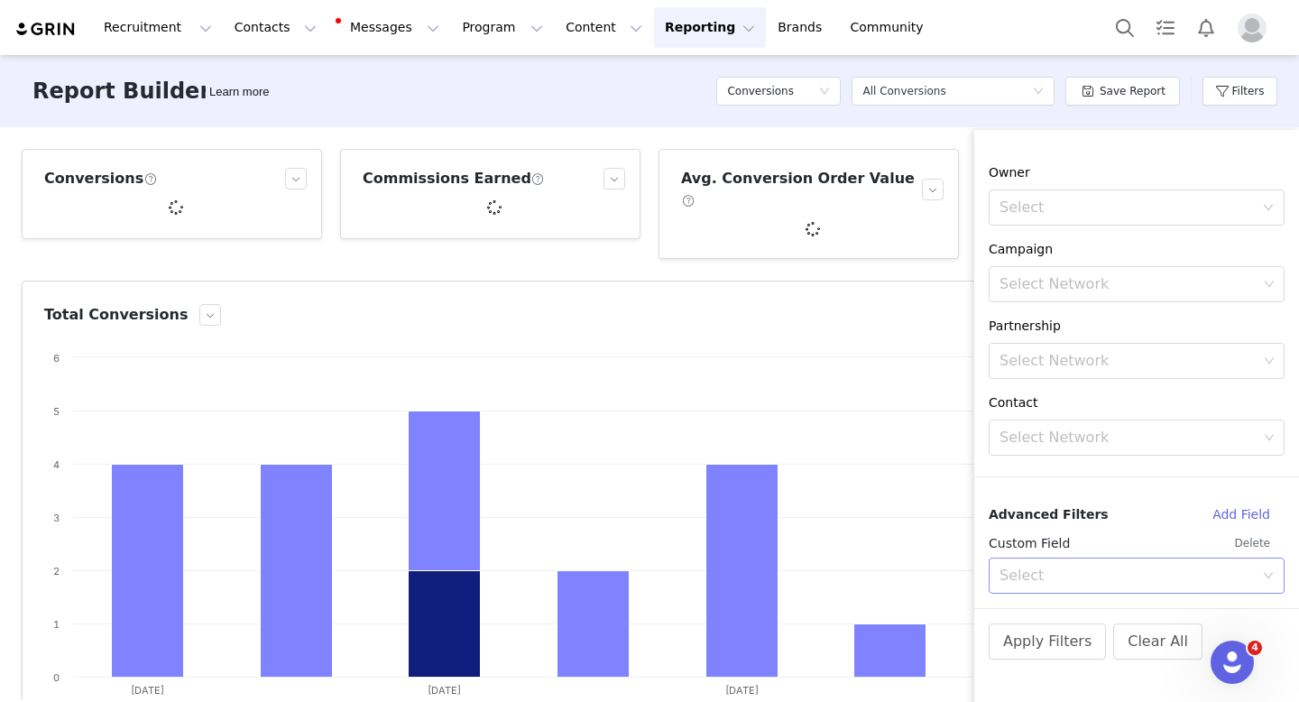
click at [1096, 571] on div "Select" at bounding box center [1126, 575] width 254 height 18
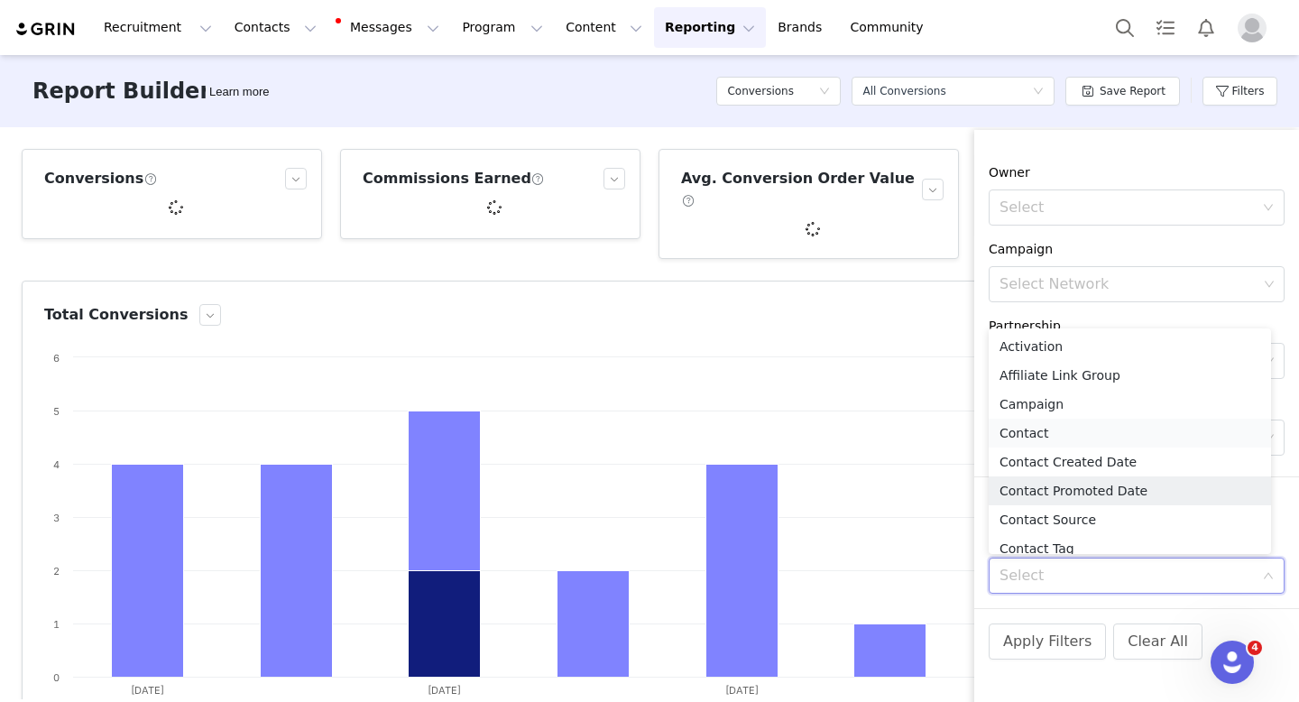
scroll to position [9, 0]
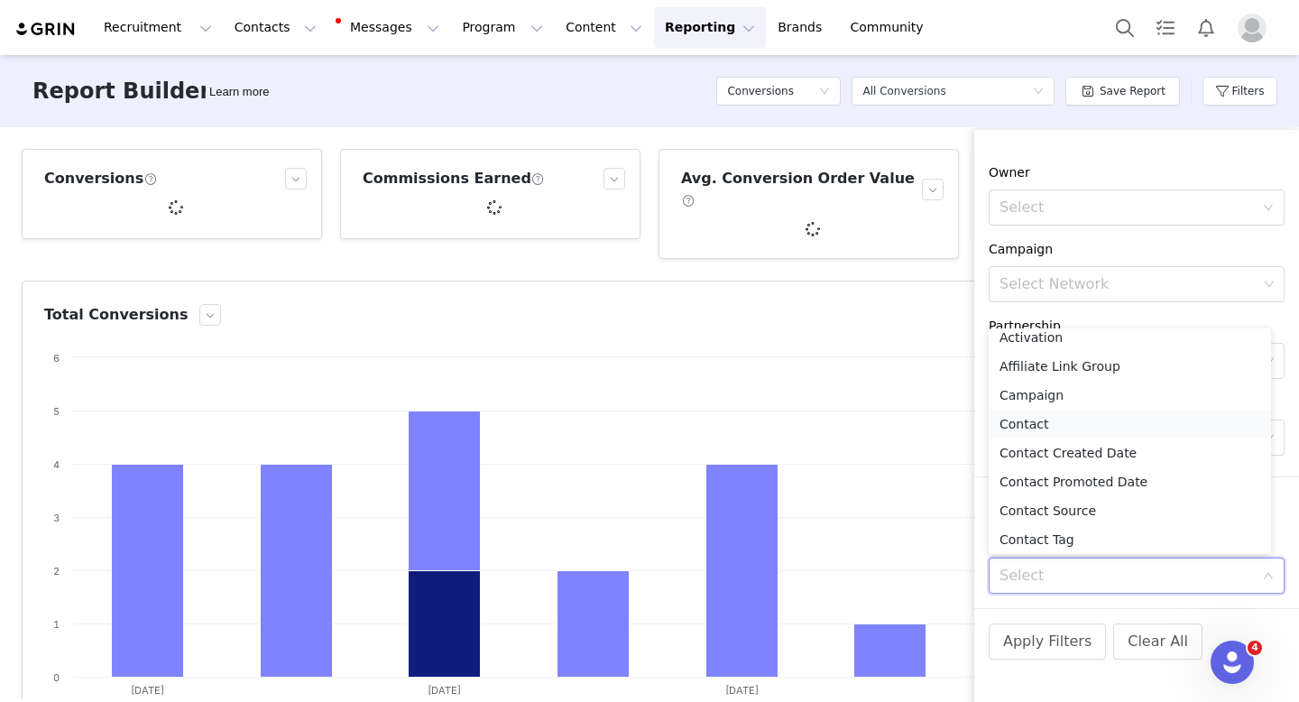
click at [1062, 418] on li "Contact" at bounding box center [1130, 423] width 282 height 29
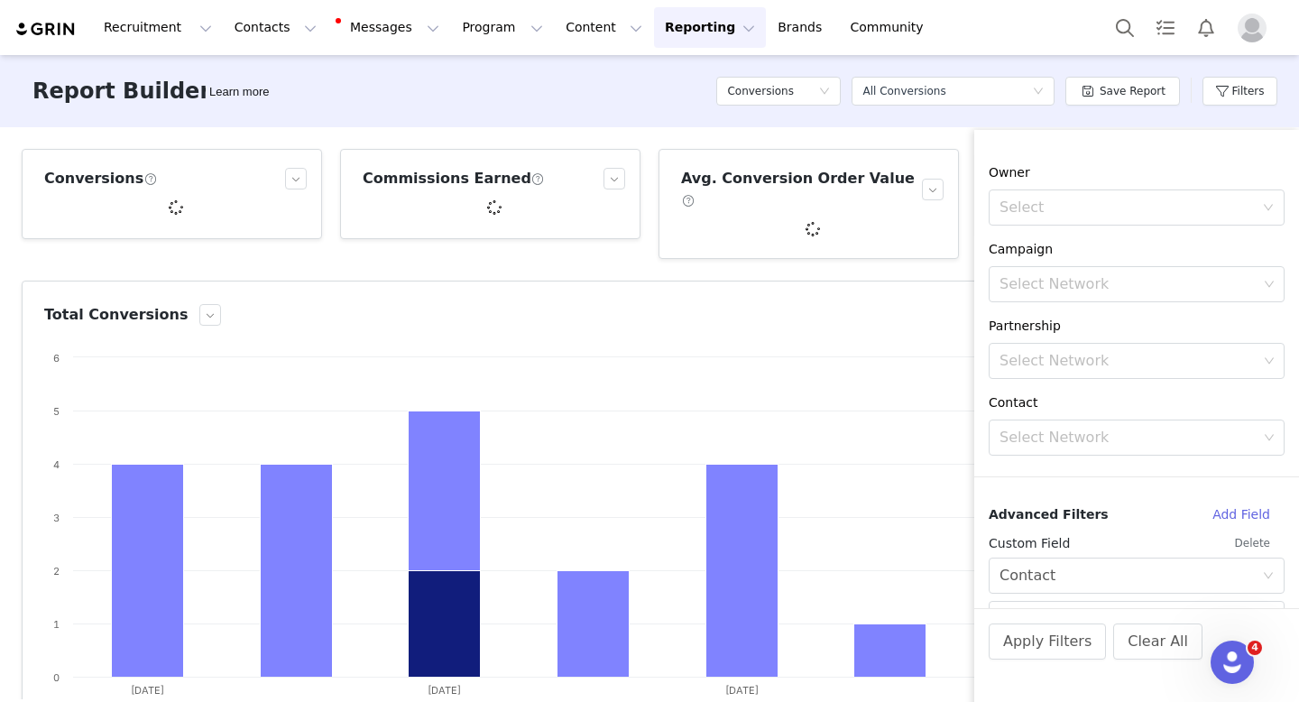
scroll to position [364, 0]
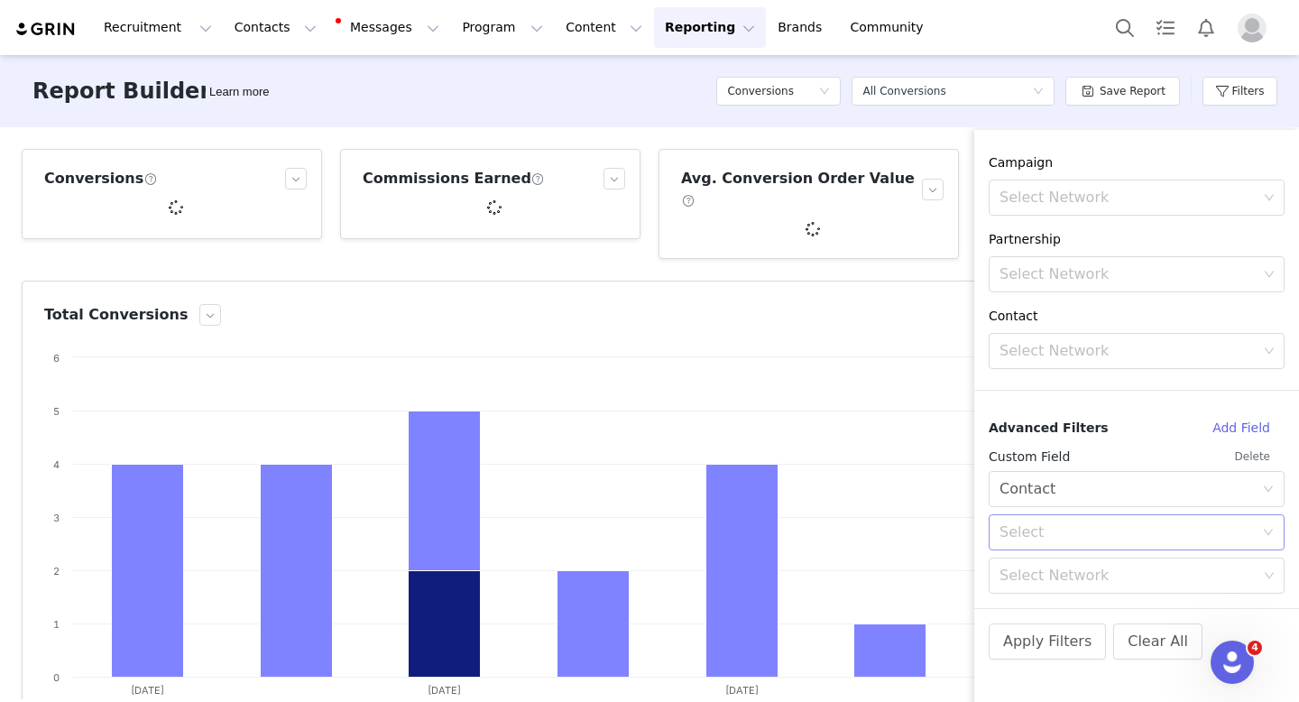
click at [1035, 538] on div "Select" at bounding box center [1126, 532] width 254 height 18
click at [1025, 567] on li "In" at bounding box center [1130, 571] width 282 height 29
click at [1044, 570] on div "Select Network" at bounding box center [1128, 575] width 258 height 18
type input "Savanah H"
paste input "Savannah Hondl"
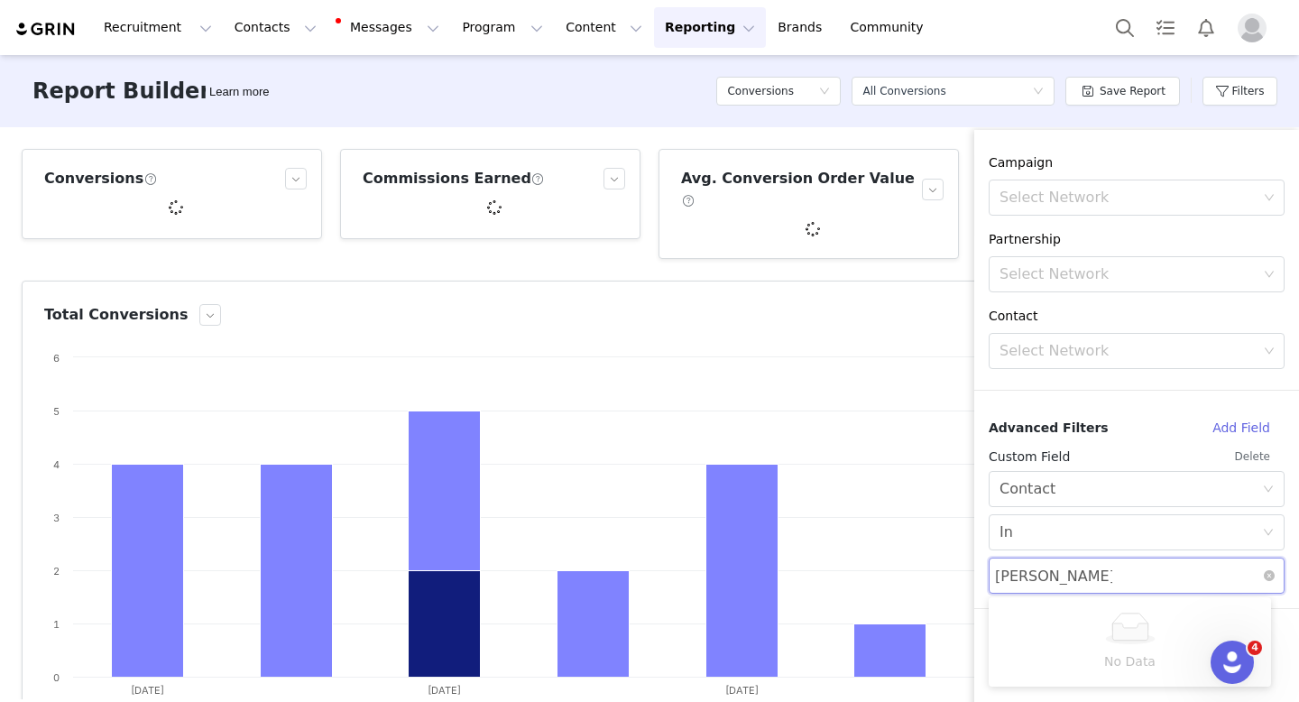
type input "Savannah Hond"
click at [1088, 639] on p "Creator" at bounding box center [1147, 649] width 176 height 20
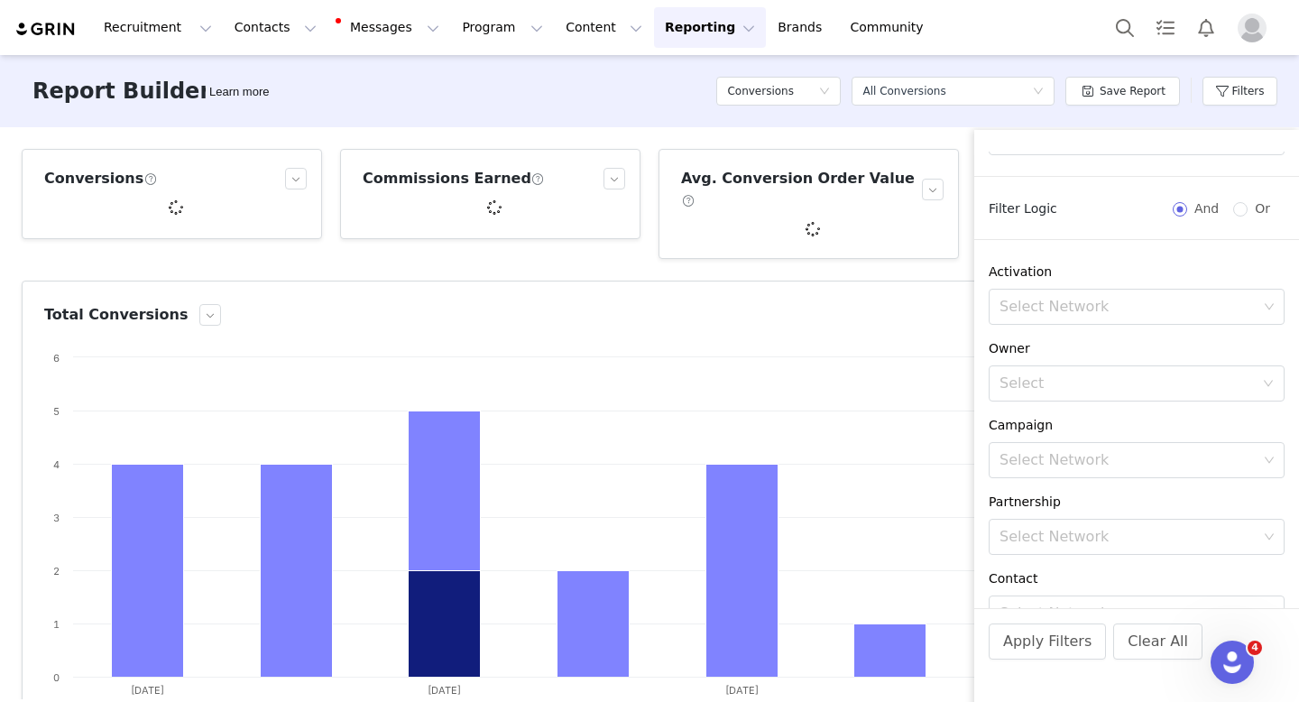
scroll to position [0, 0]
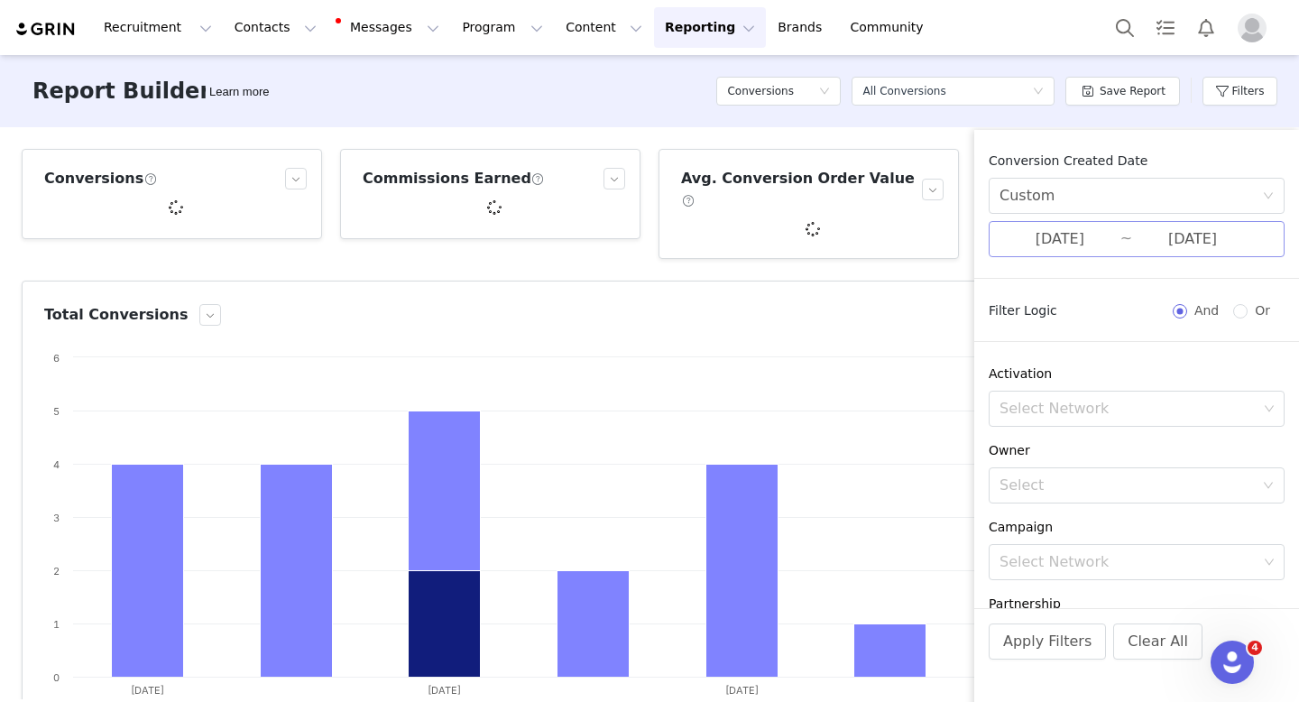
click at [1042, 243] on input "[DATE]" at bounding box center [1059, 238] width 121 height 23
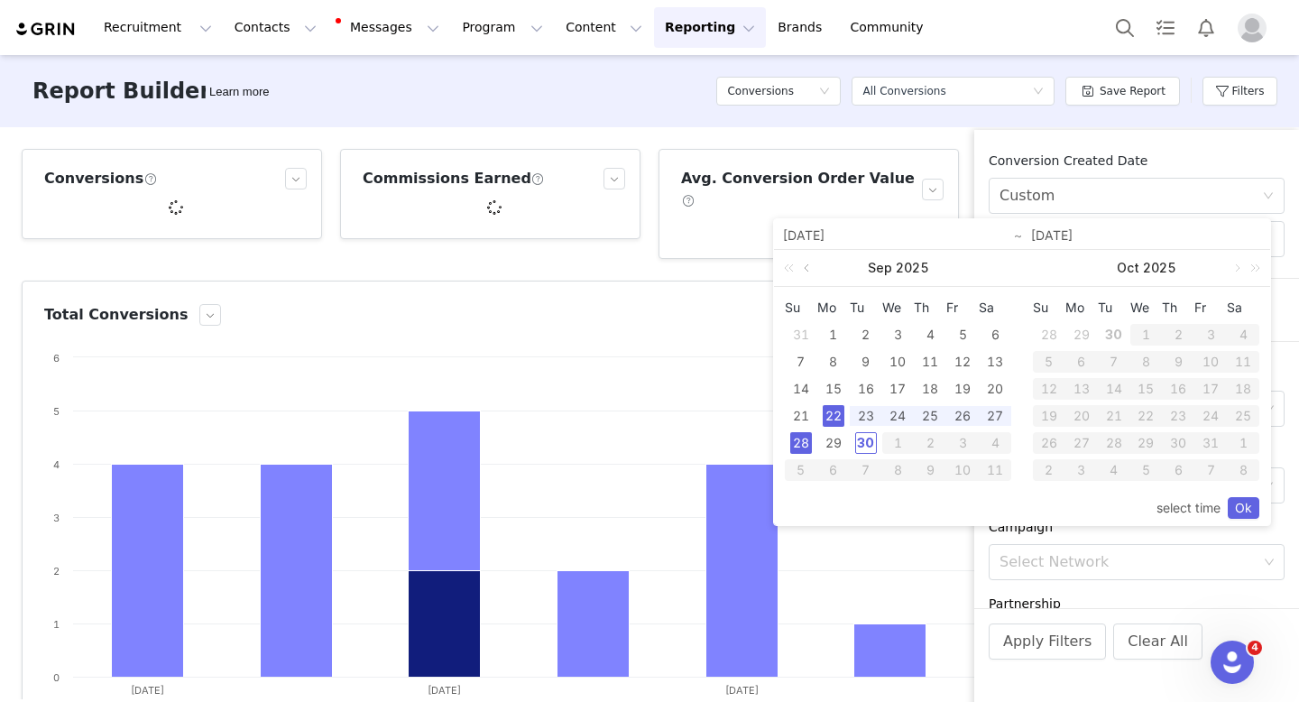
click at [807, 271] on link at bounding box center [808, 268] width 16 height 36
click at [860, 328] on div "1" at bounding box center [866, 335] width 22 height 22
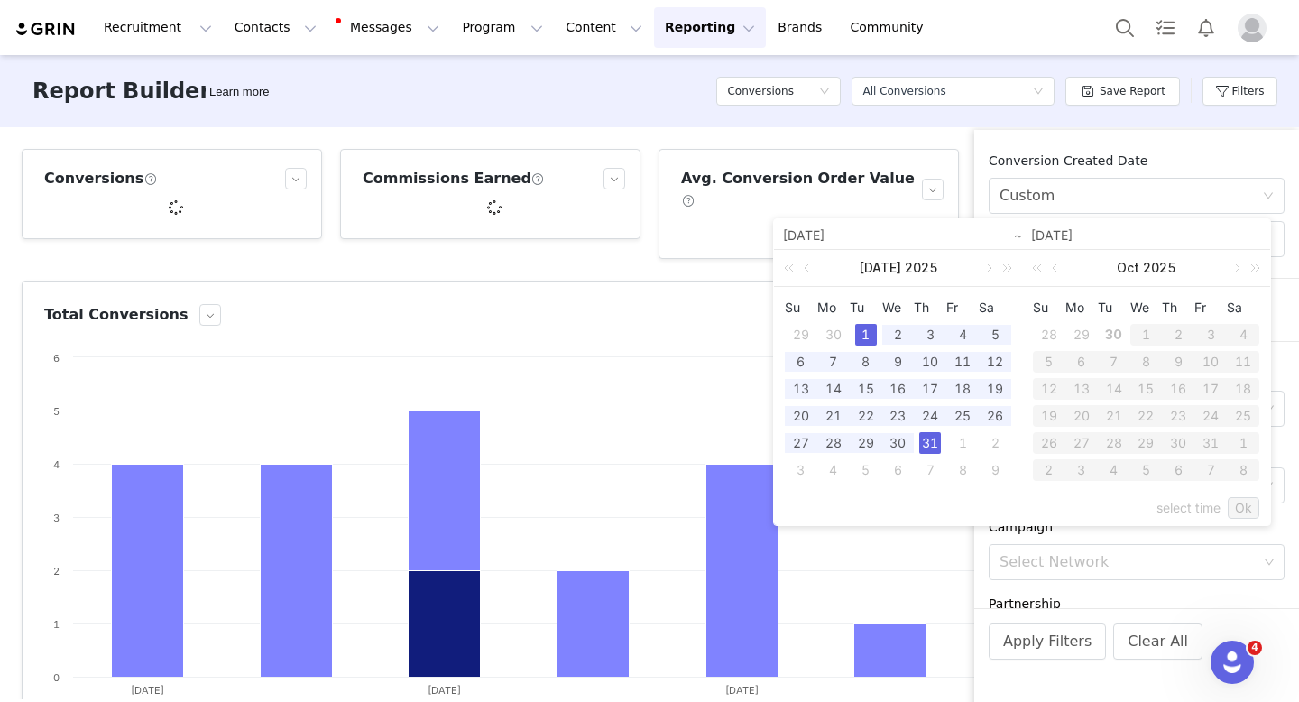
click at [930, 437] on div "31" at bounding box center [930, 443] width 22 height 22
type input "07/01/2025"
type input "07/31/2025"
type input "07/01/2025"
type input "07/31/2025"
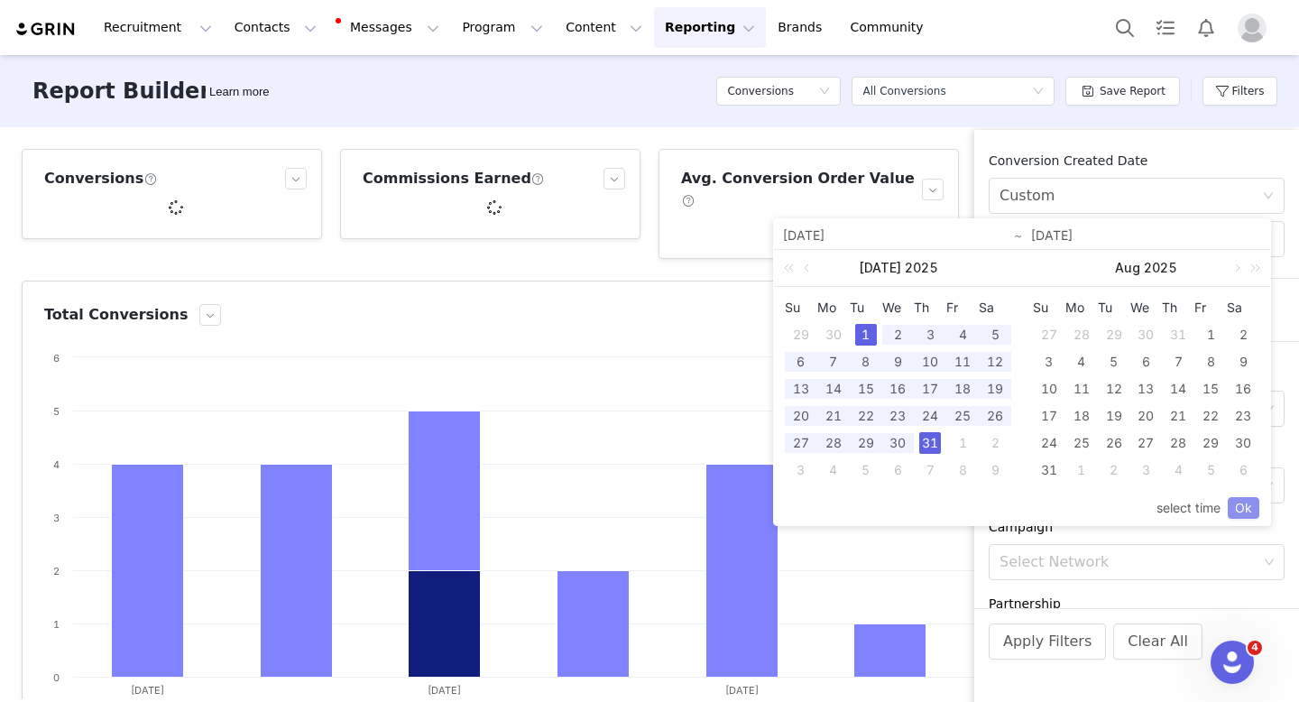
click at [1241, 503] on link "Ok" at bounding box center [1244, 508] width 32 height 22
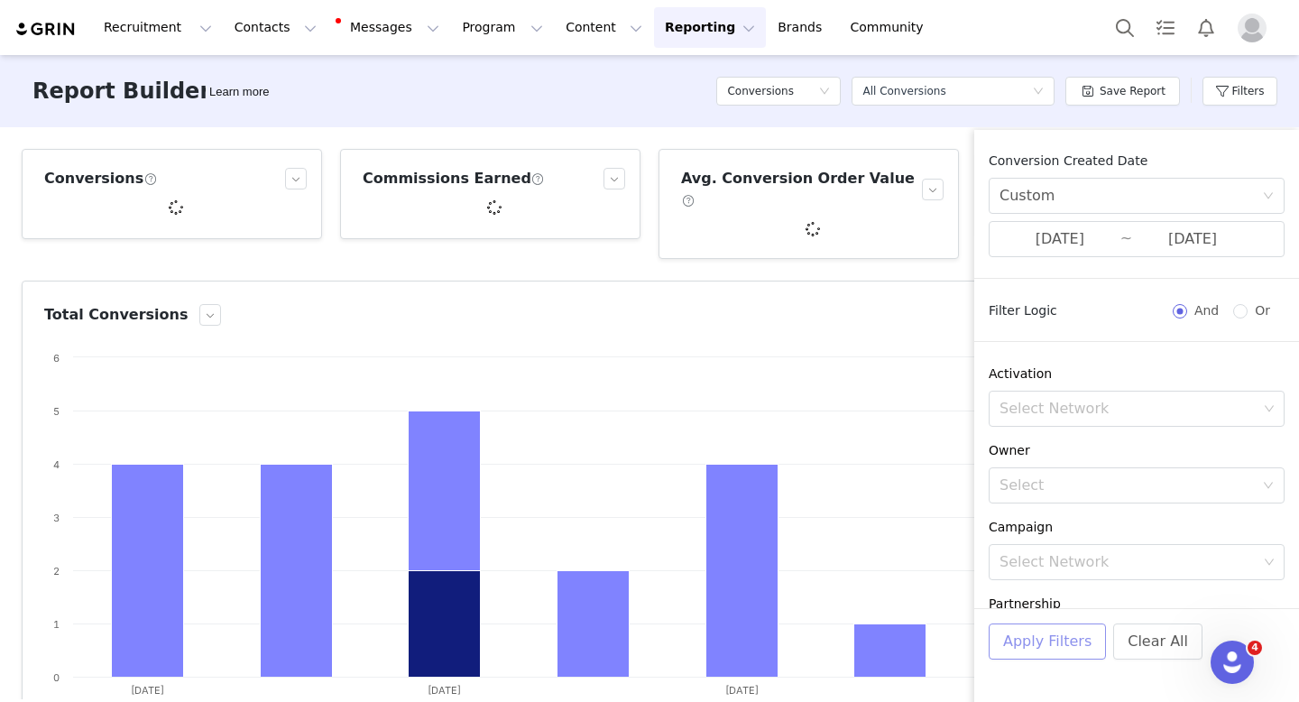
click at [1053, 650] on button "Apply Filters" at bounding box center [1047, 641] width 117 height 36
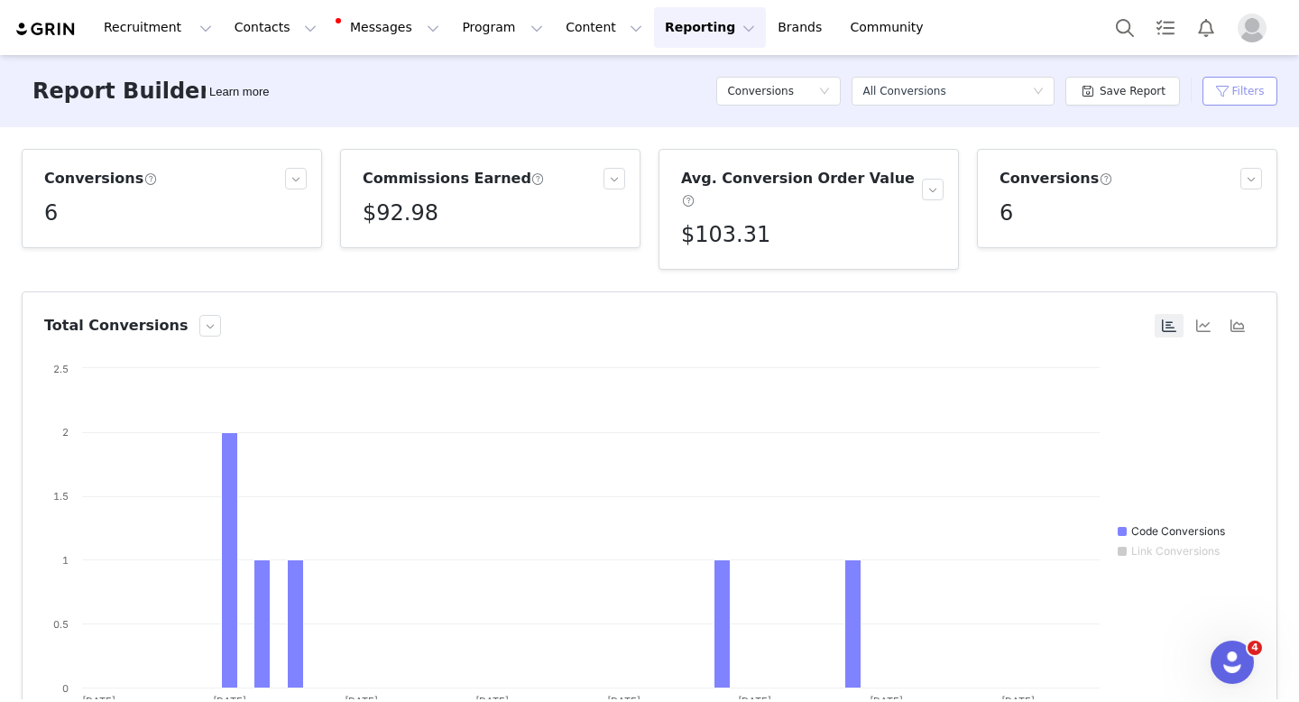
click at [1251, 87] on button "Filters" at bounding box center [1239, 91] width 75 height 29
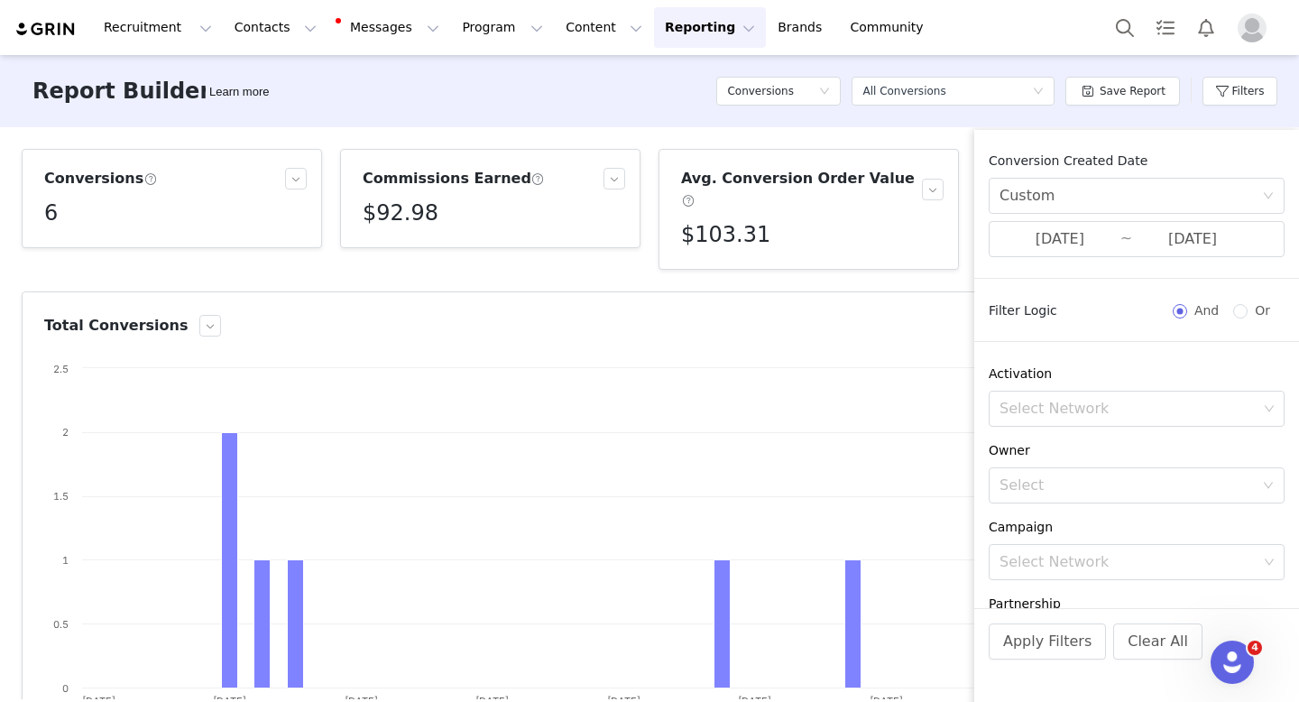
scroll to position [364, 0]
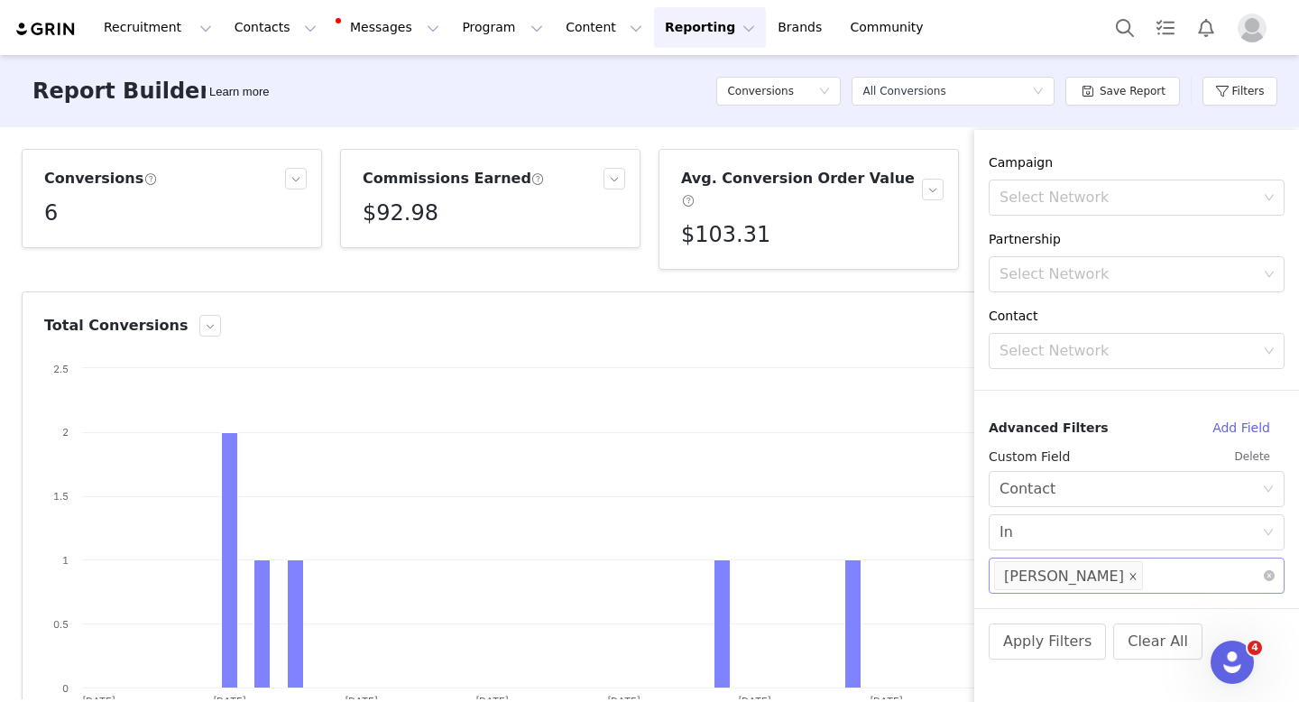
click at [1128, 577] on icon "icon: close" at bounding box center [1132, 576] width 9 height 9
click at [1117, 577] on div "Select Network" at bounding box center [1128, 575] width 258 height 18
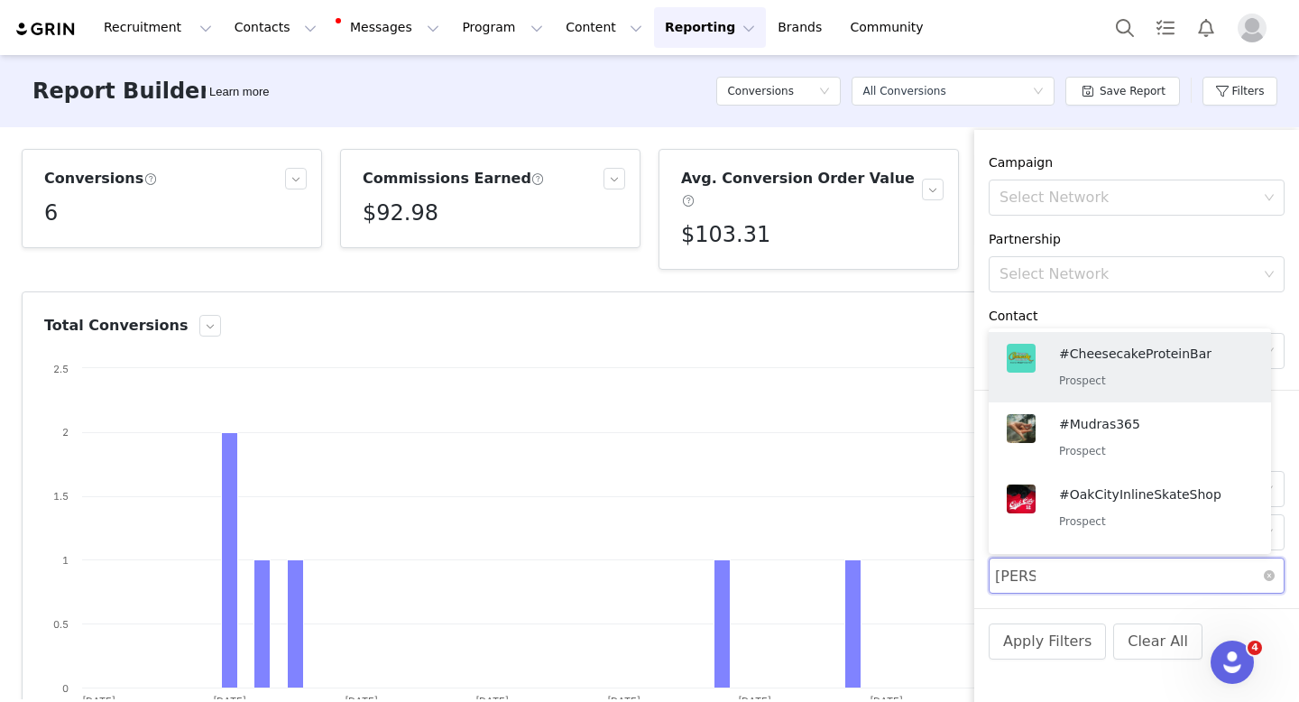
type input "Kristen"
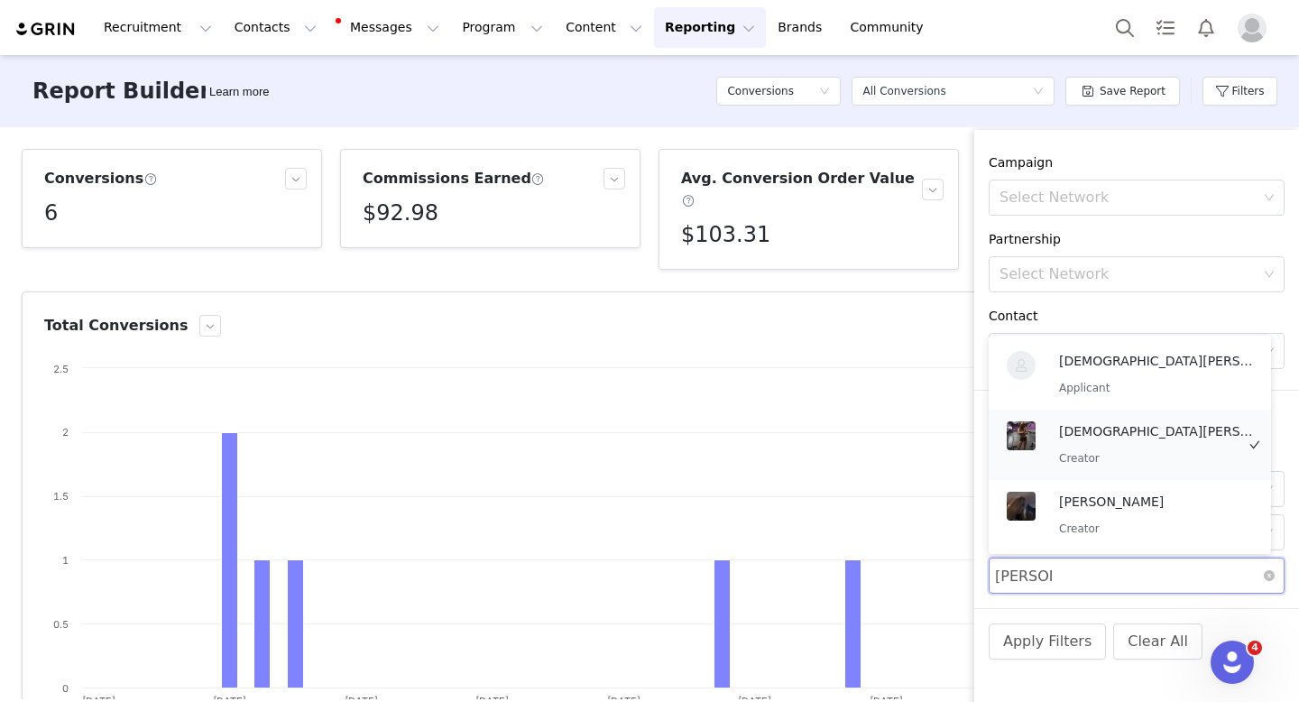
click at [1117, 456] on p "Creator" at bounding box center [1158, 458] width 198 height 20
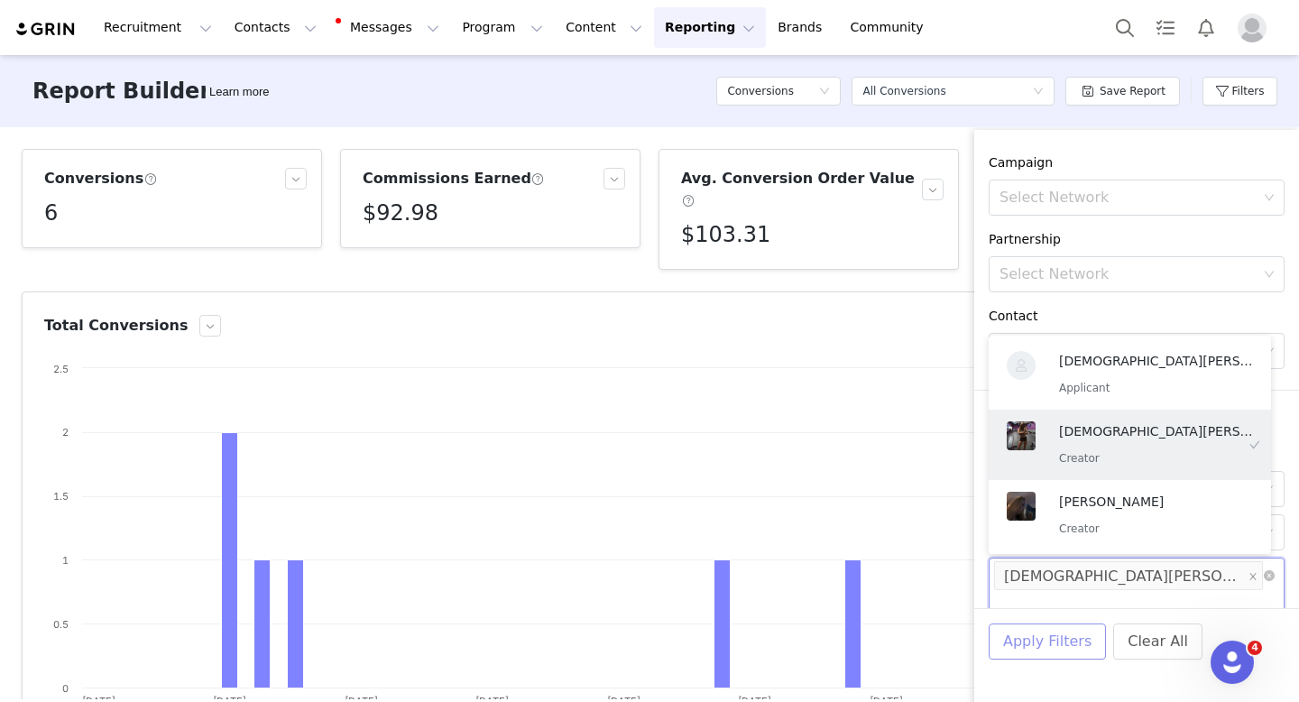
click at [1058, 642] on button "Apply Filters" at bounding box center [1047, 641] width 117 height 36
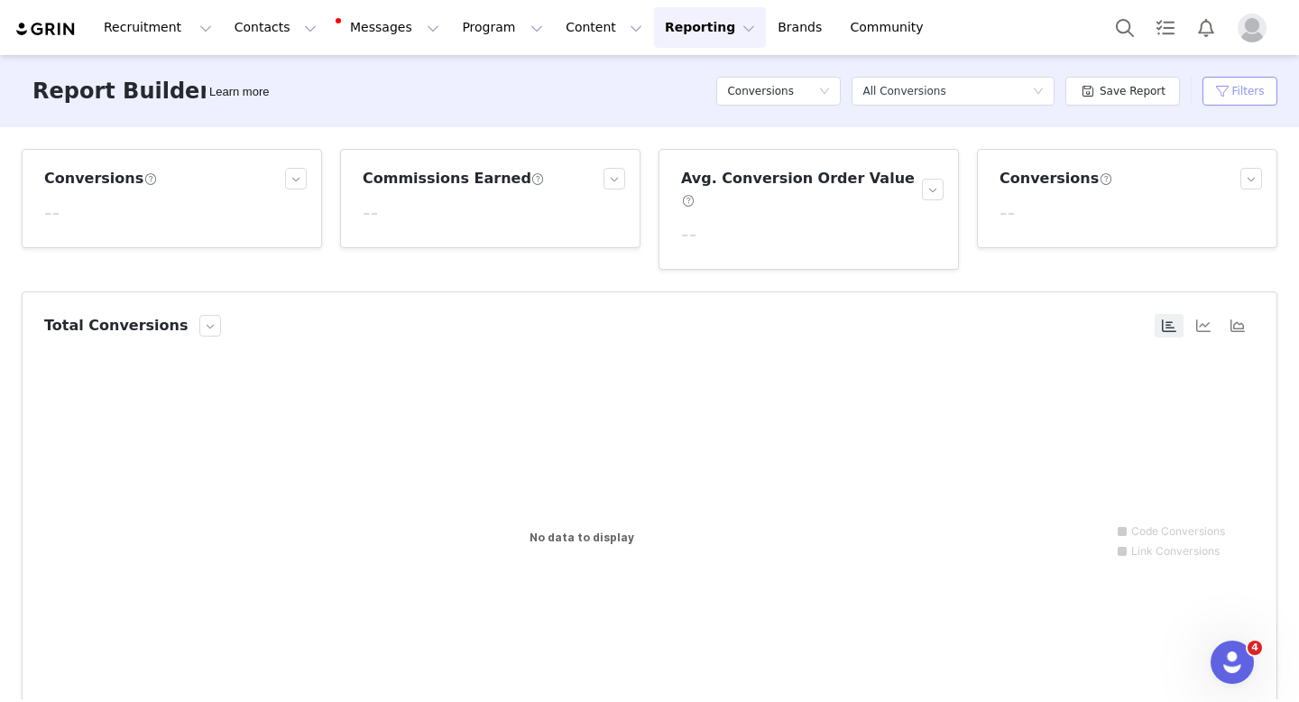
click at [1218, 92] on button "Filters" at bounding box center [1239, 91] width 75 height 29
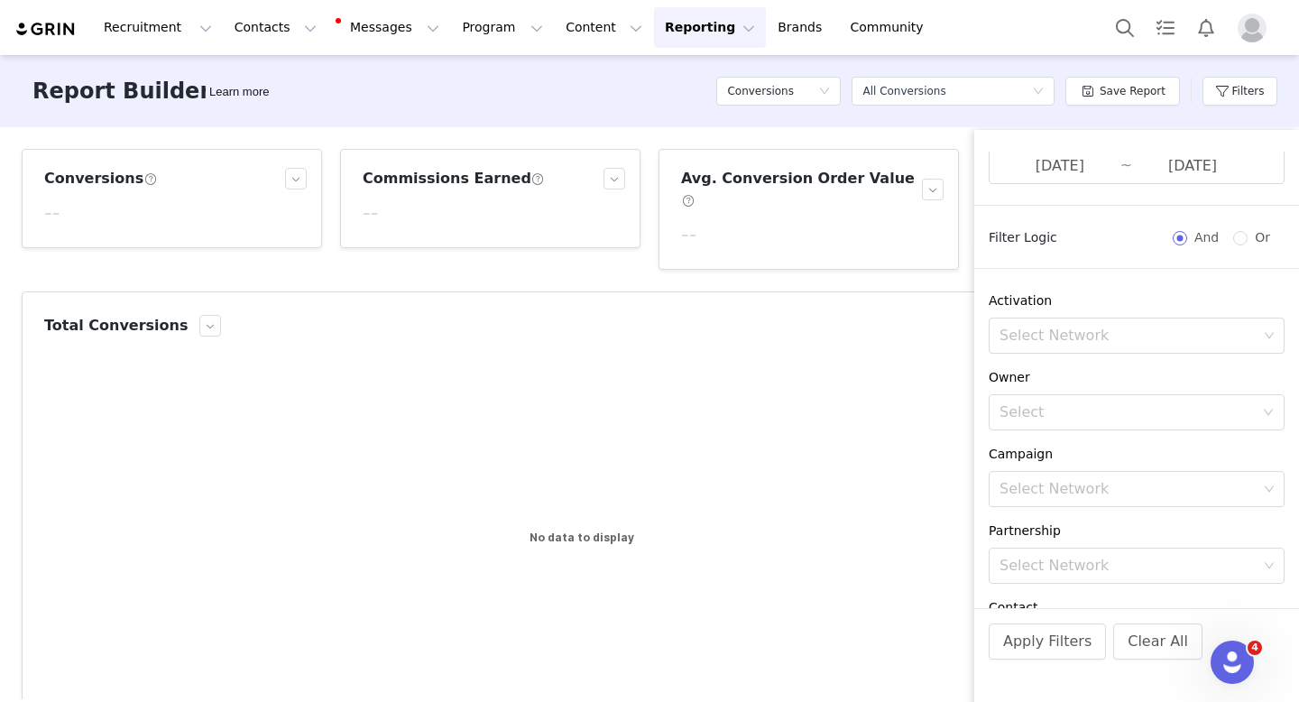
scroll to position [0, 0]
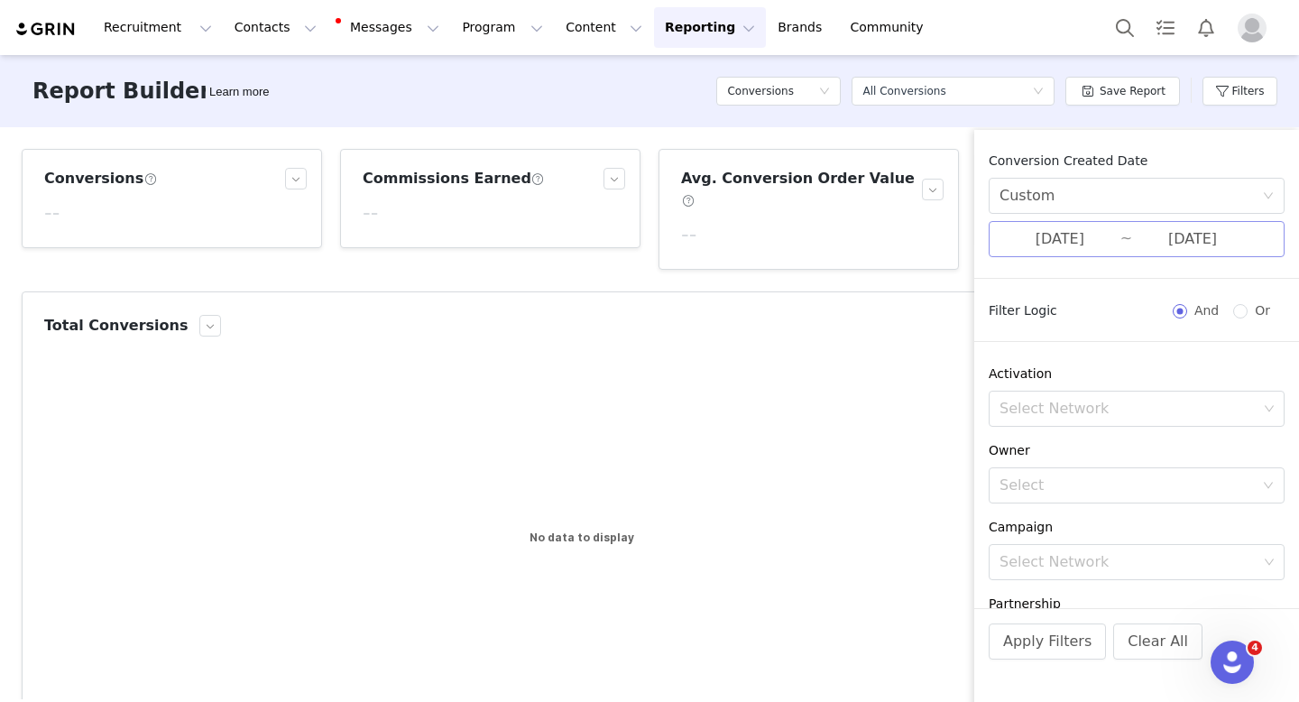
click at [1094, 238] on input "07/01/2025" at bounding box center [1059, 238] width 121 height 23
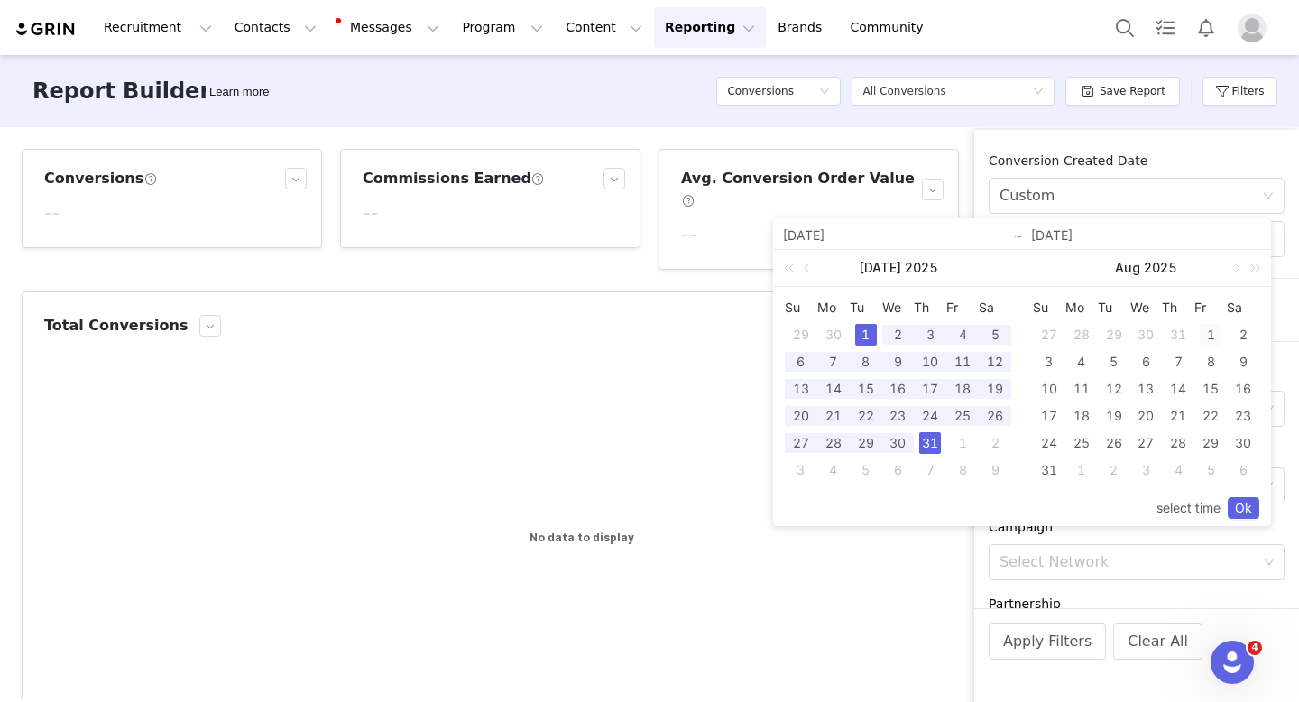
click at [1212, 336] on div "1" at bounding box center [1211, 335] width 22 height 22
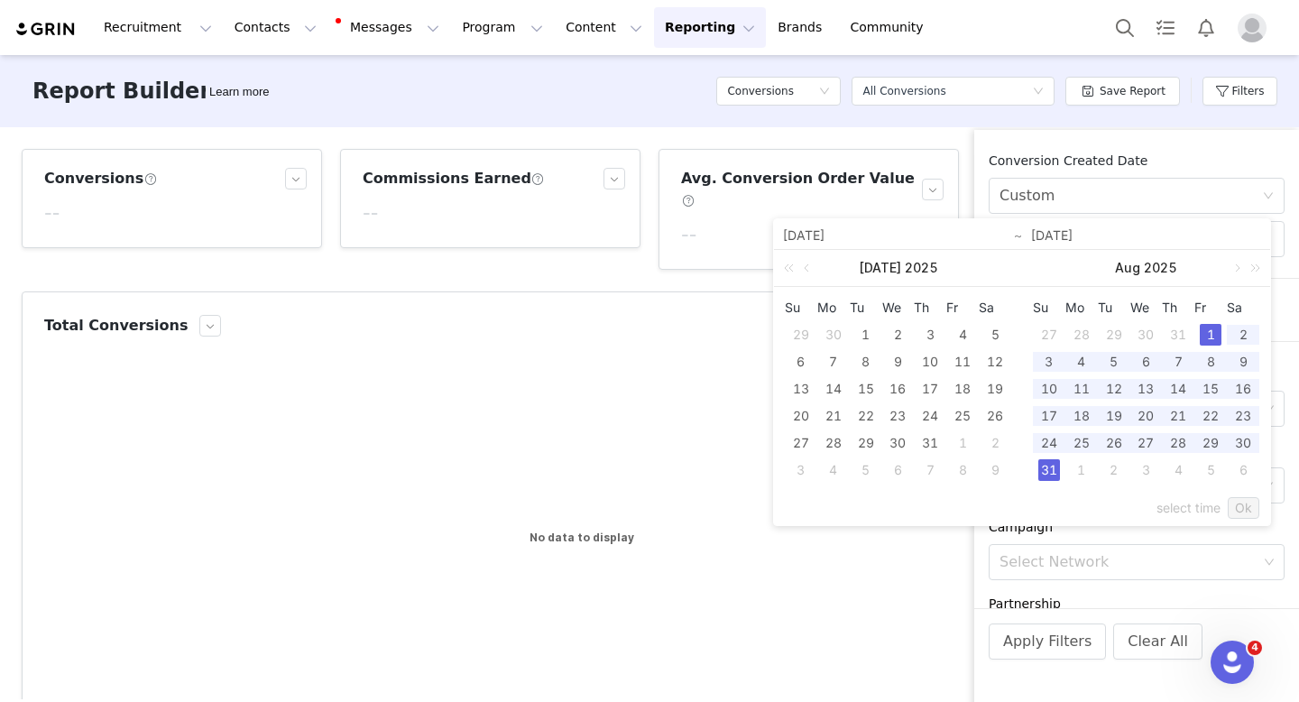
click at [1050, 470] on div "31" at bounding box center [1049, 470] width 22 height 22
type input "08/01/2025"
type input "08/31/2025"
type input "08/01/2025"
type input "08/31/2025"
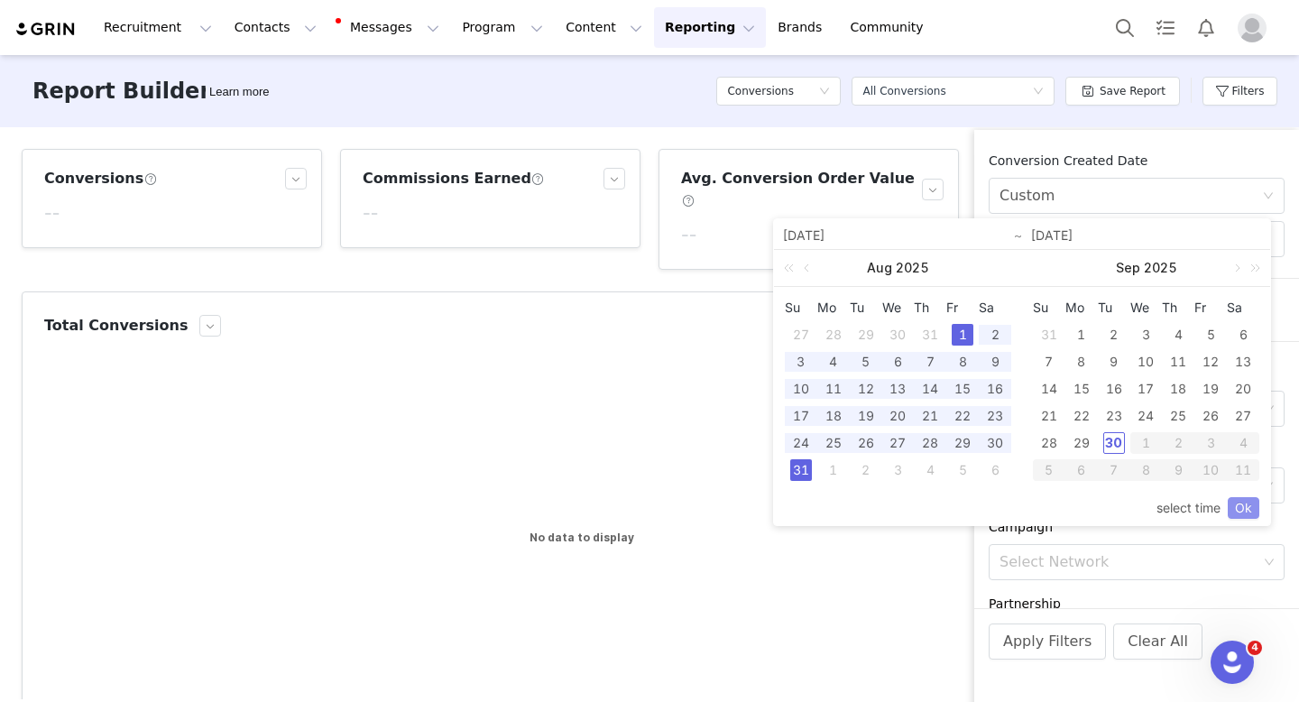
click at [1243, 510] on link "Ok" at bounding box center [1244, 508] width 32 height 22
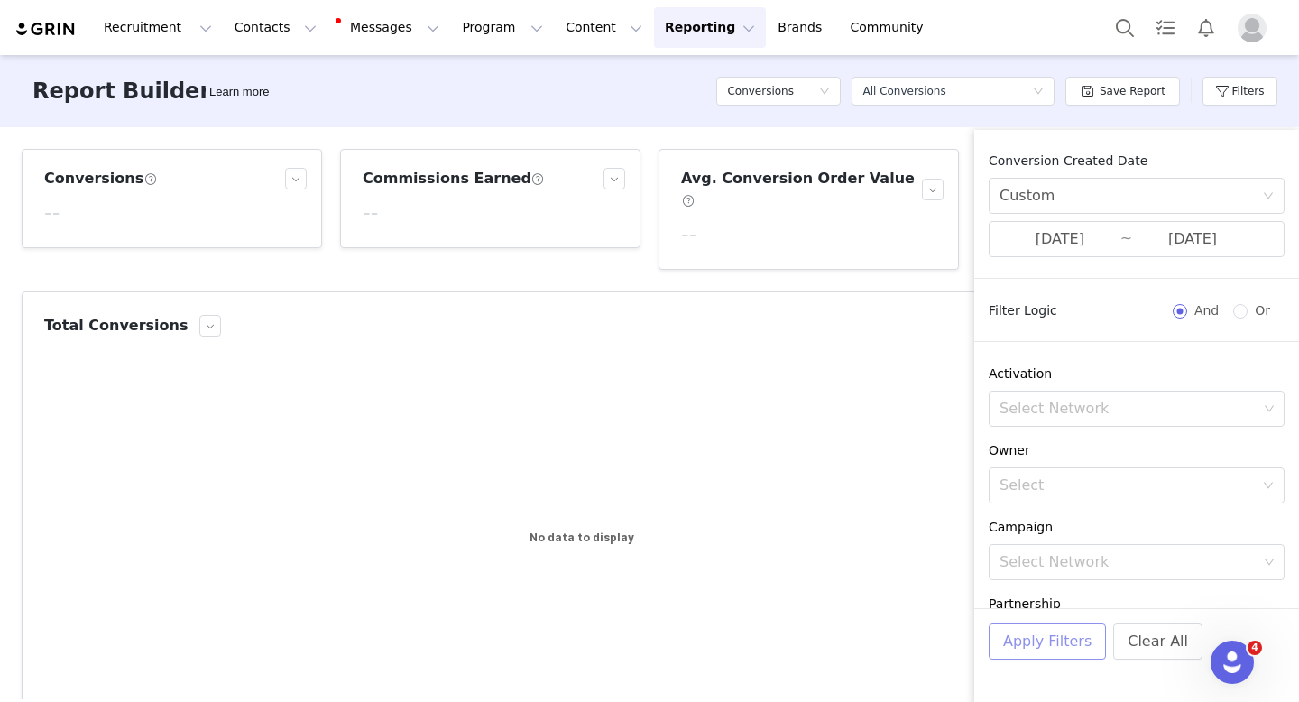
click at [1044, 650] on button "Apply Filters" at bounding box center [1047, 641] width 117 height 36
